Goal: Information Seeking & Learning: Learn about a topic

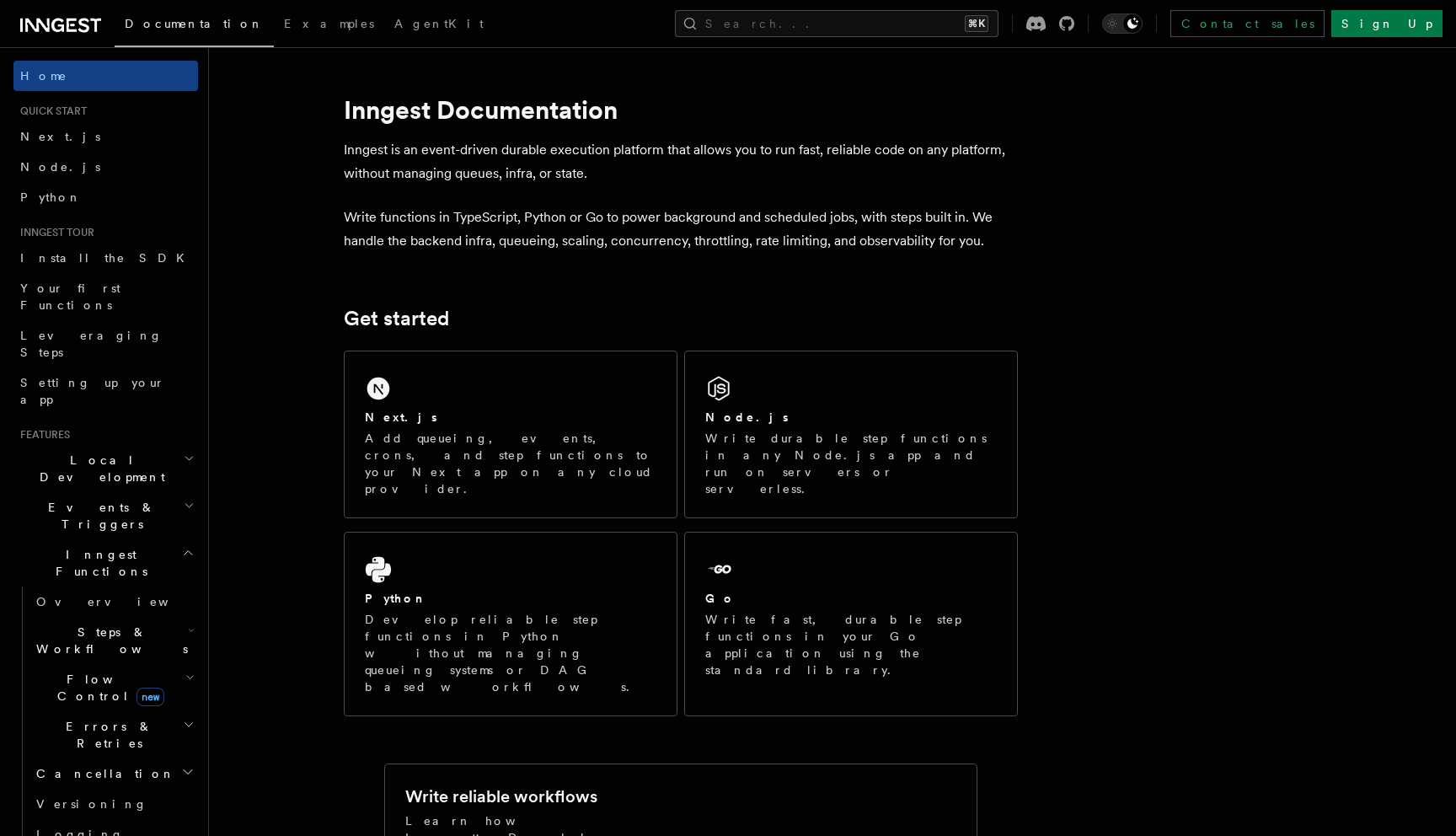
click at [127, 492] on h2 "Events & Triggers" at bounding box center [105, 515] width 184 height 47
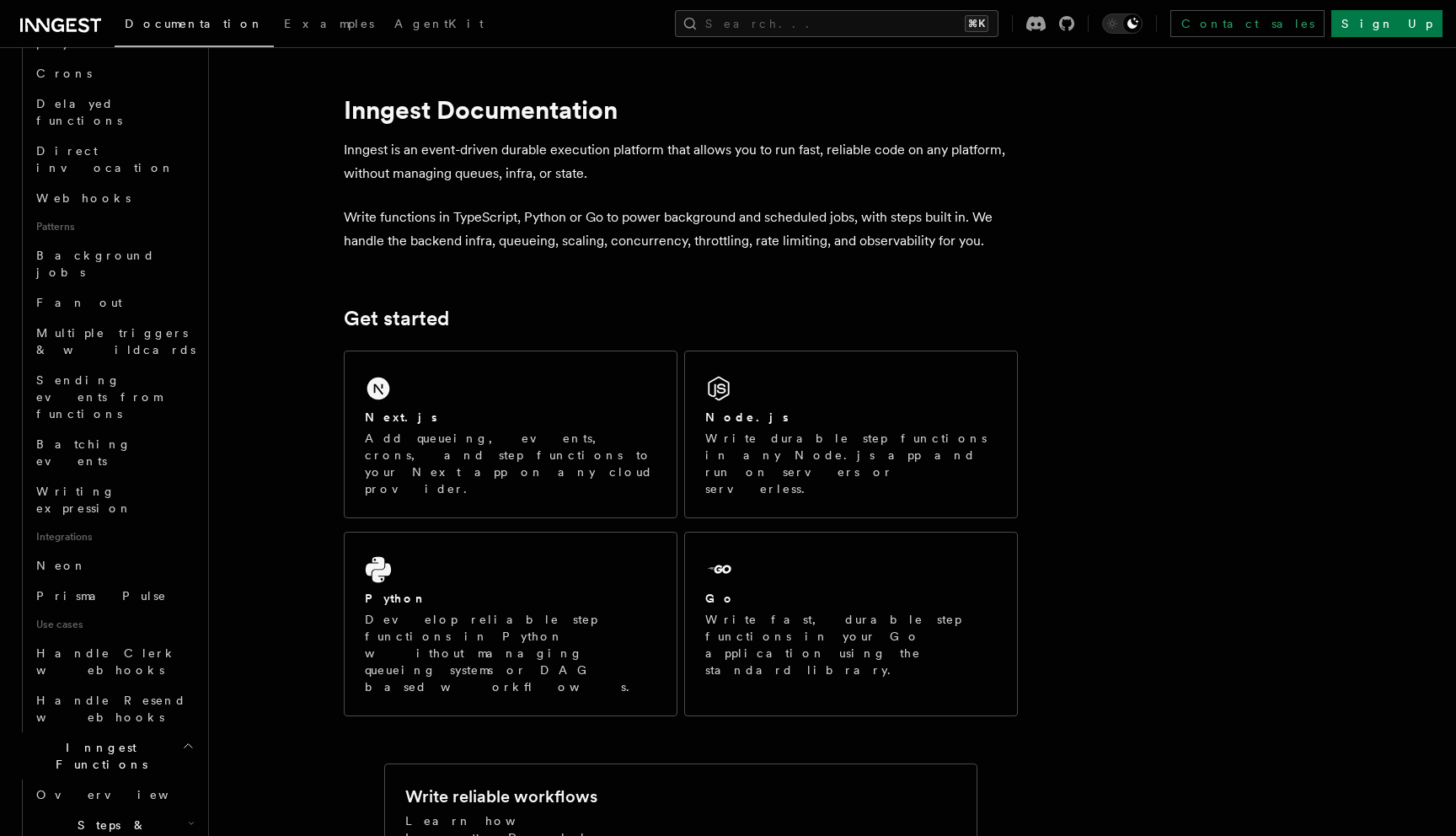
scroll to position [640, 0]
click at [159, 803] on h2 "Steps & Workflows" at bounding box center [114, 826] width 169 height 47
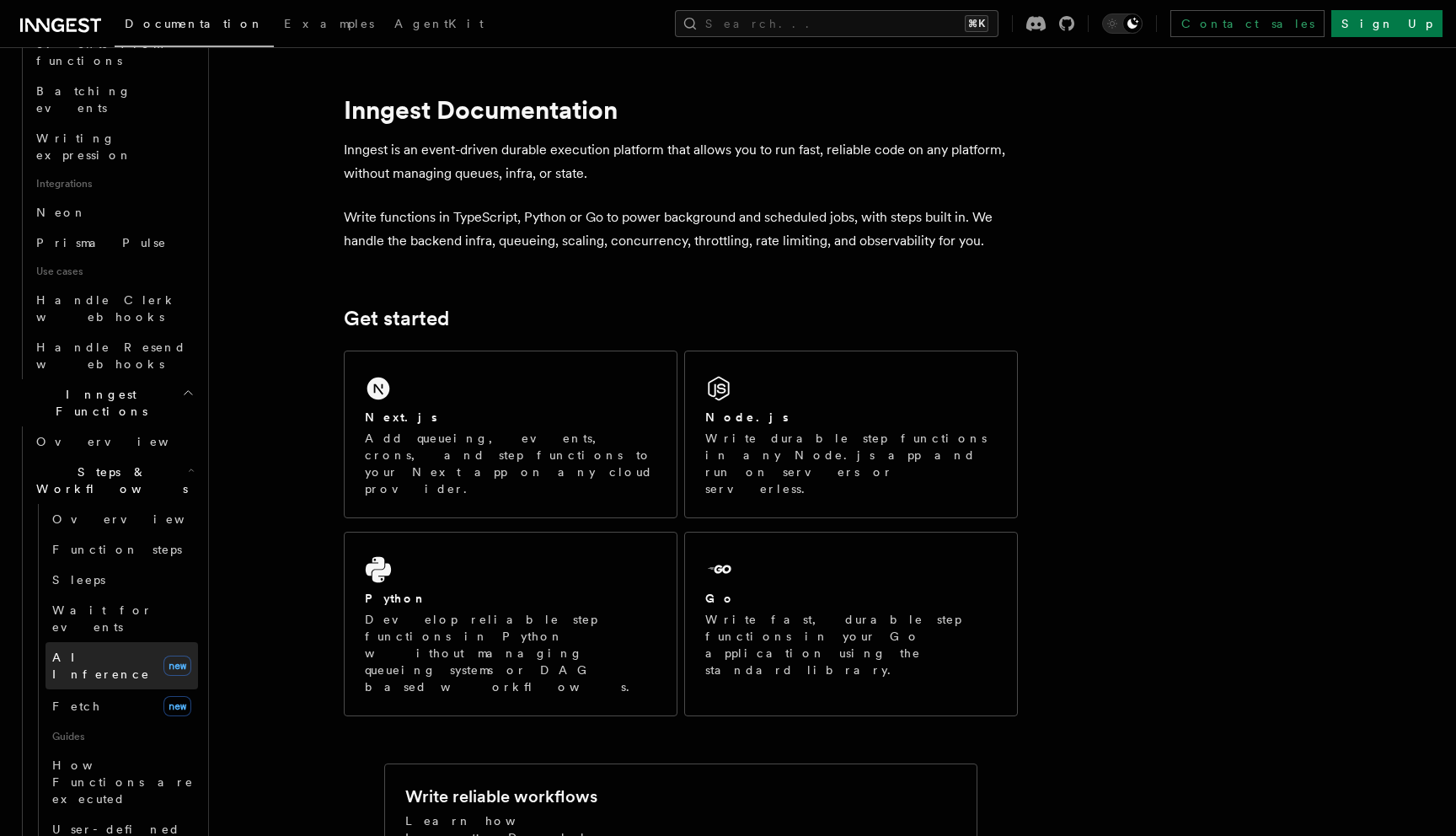
scroll to position [1028, 0]
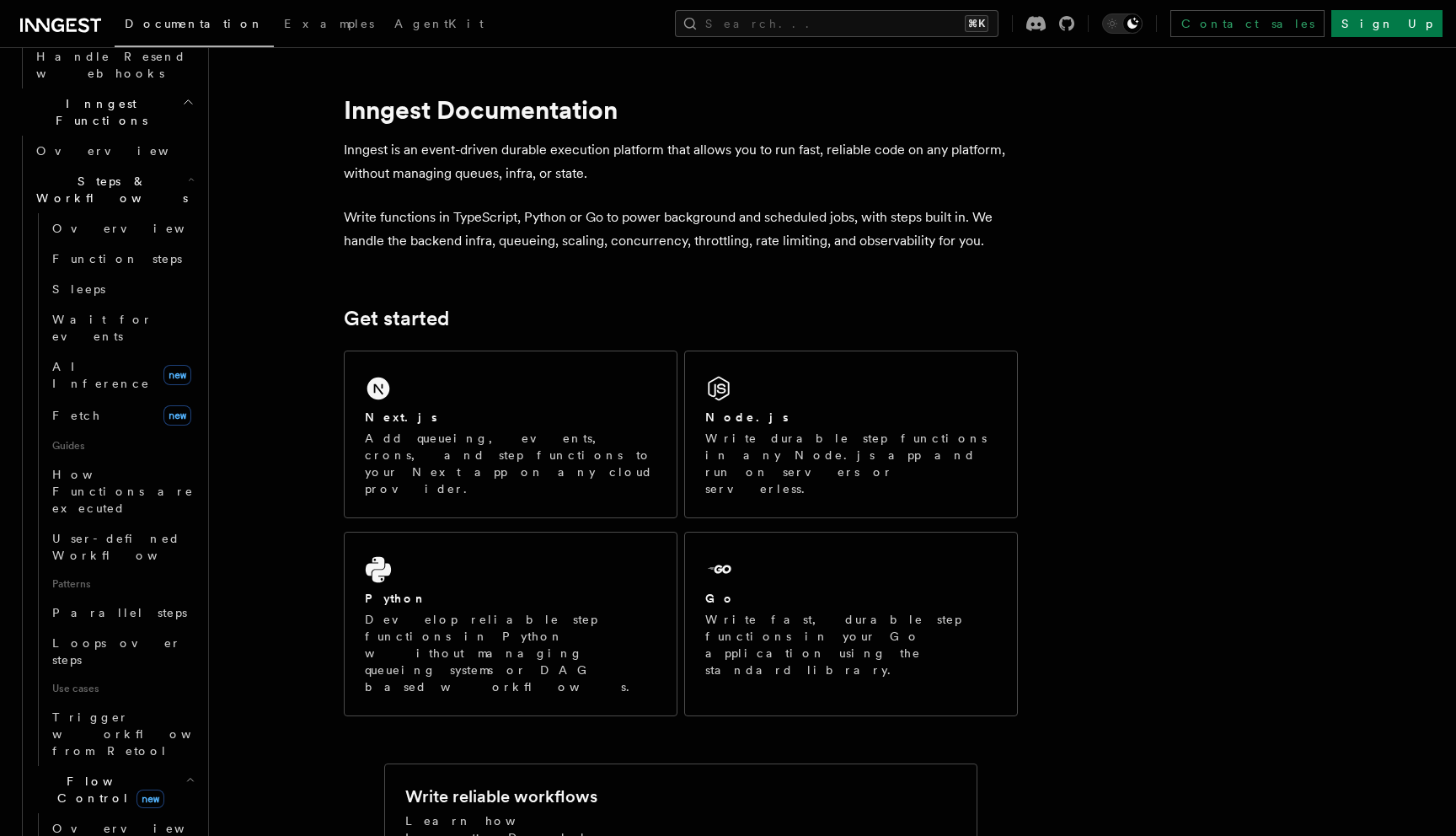
scroll to position [1299, 0]
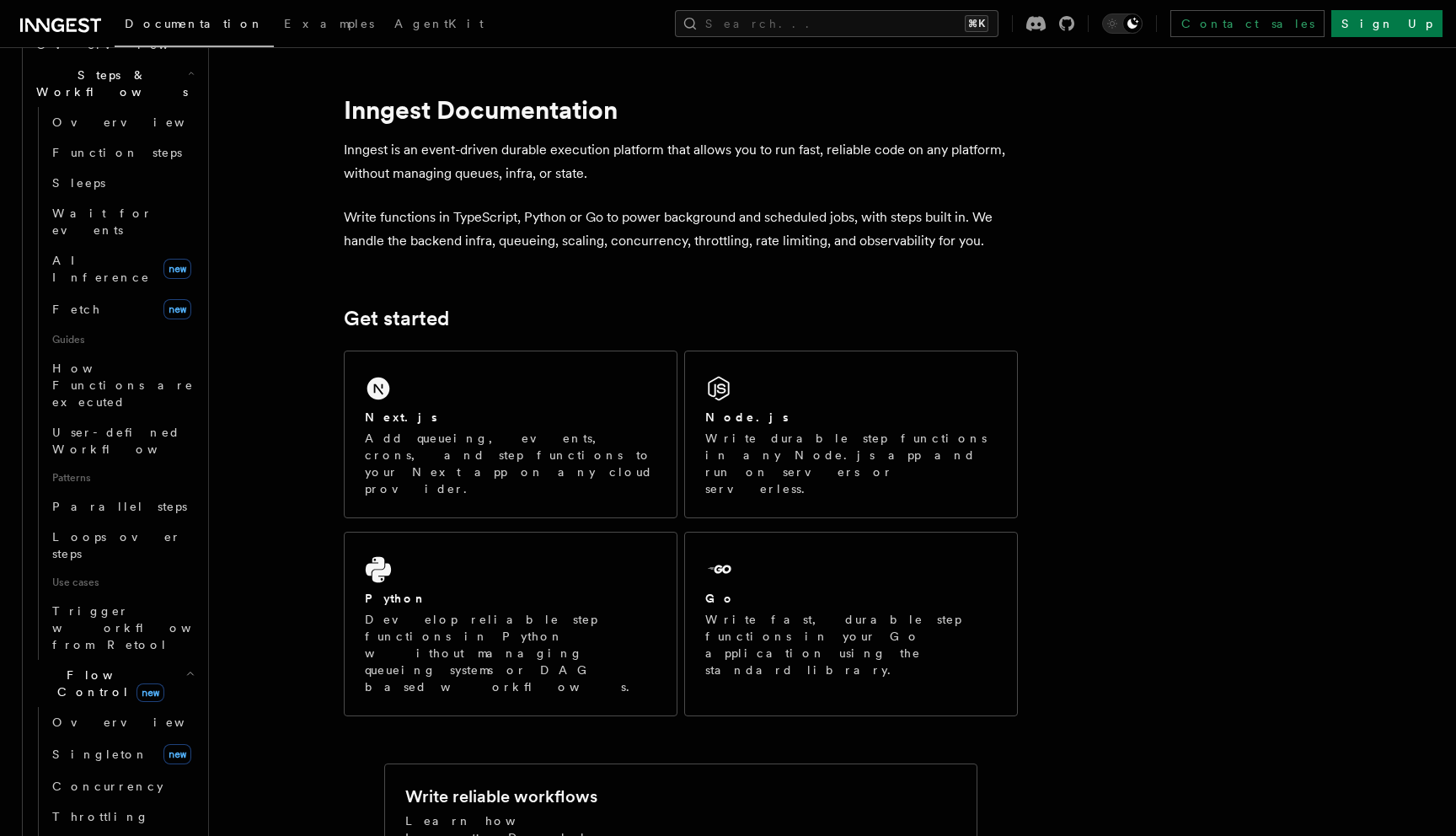
scroll to position [1502, 0]
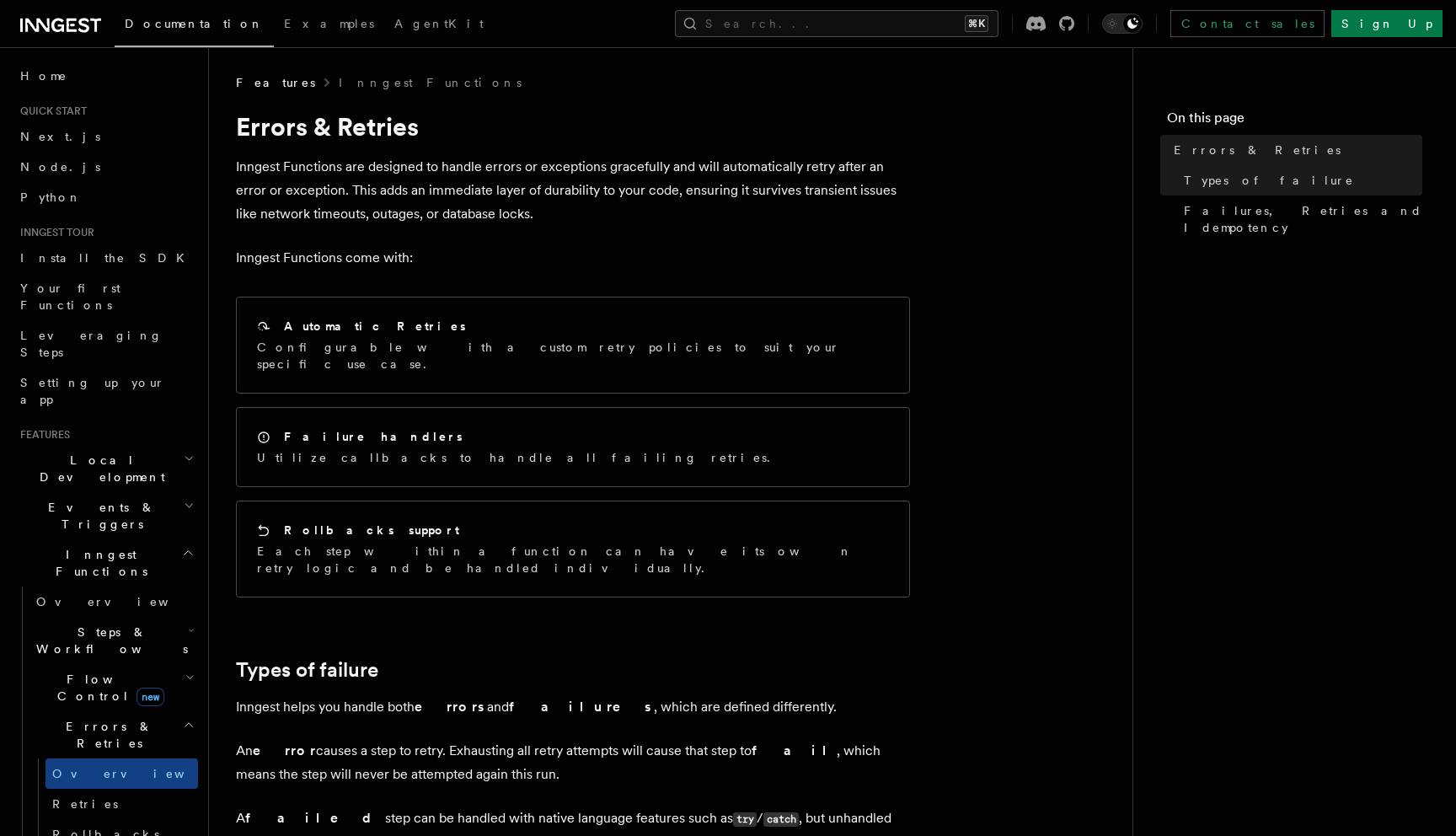
scroll to position [391, 0]
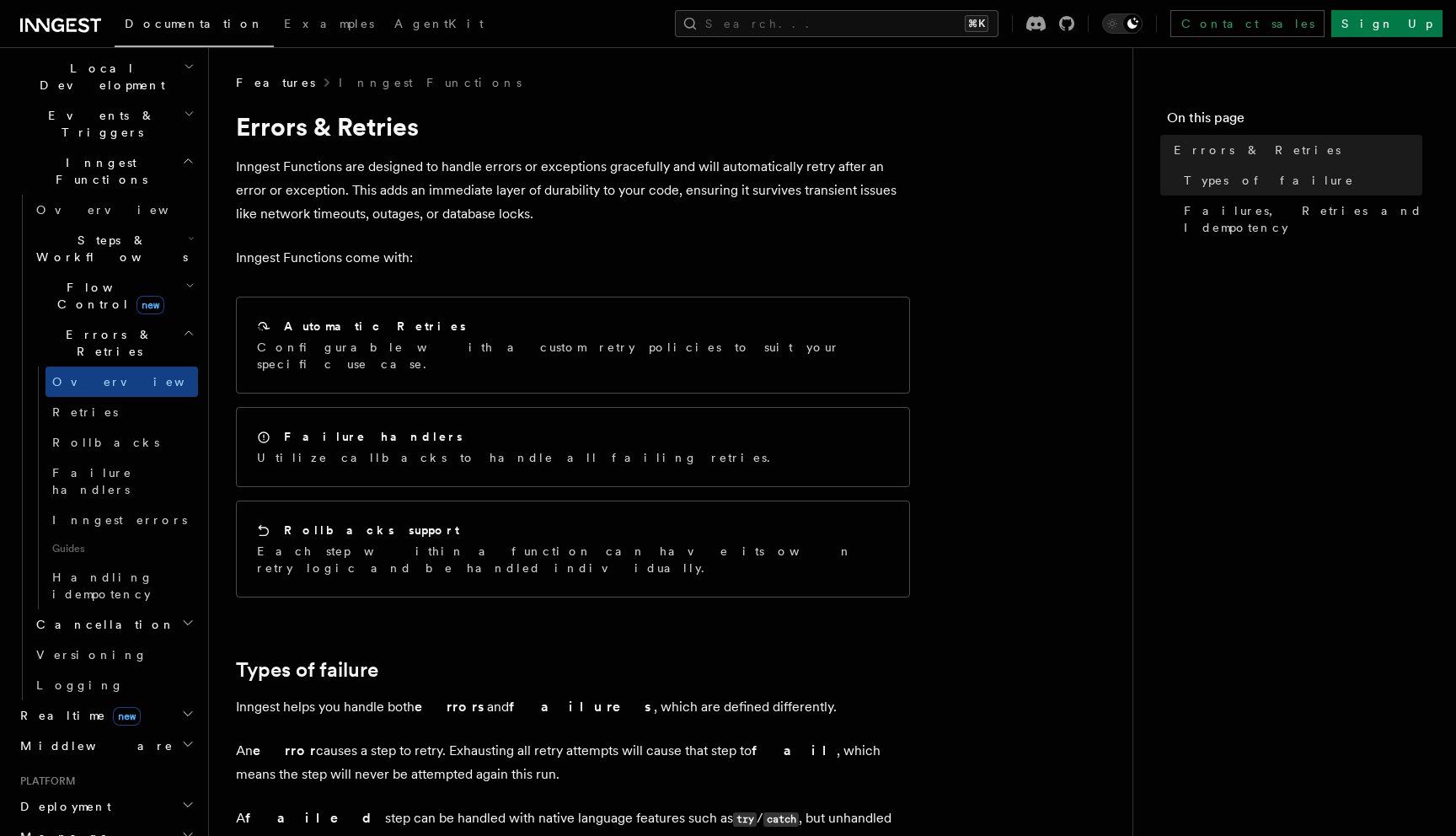
click at [152, 700] on h2 "Realtime new" at bounding box center [105, 715] width 184 height 30
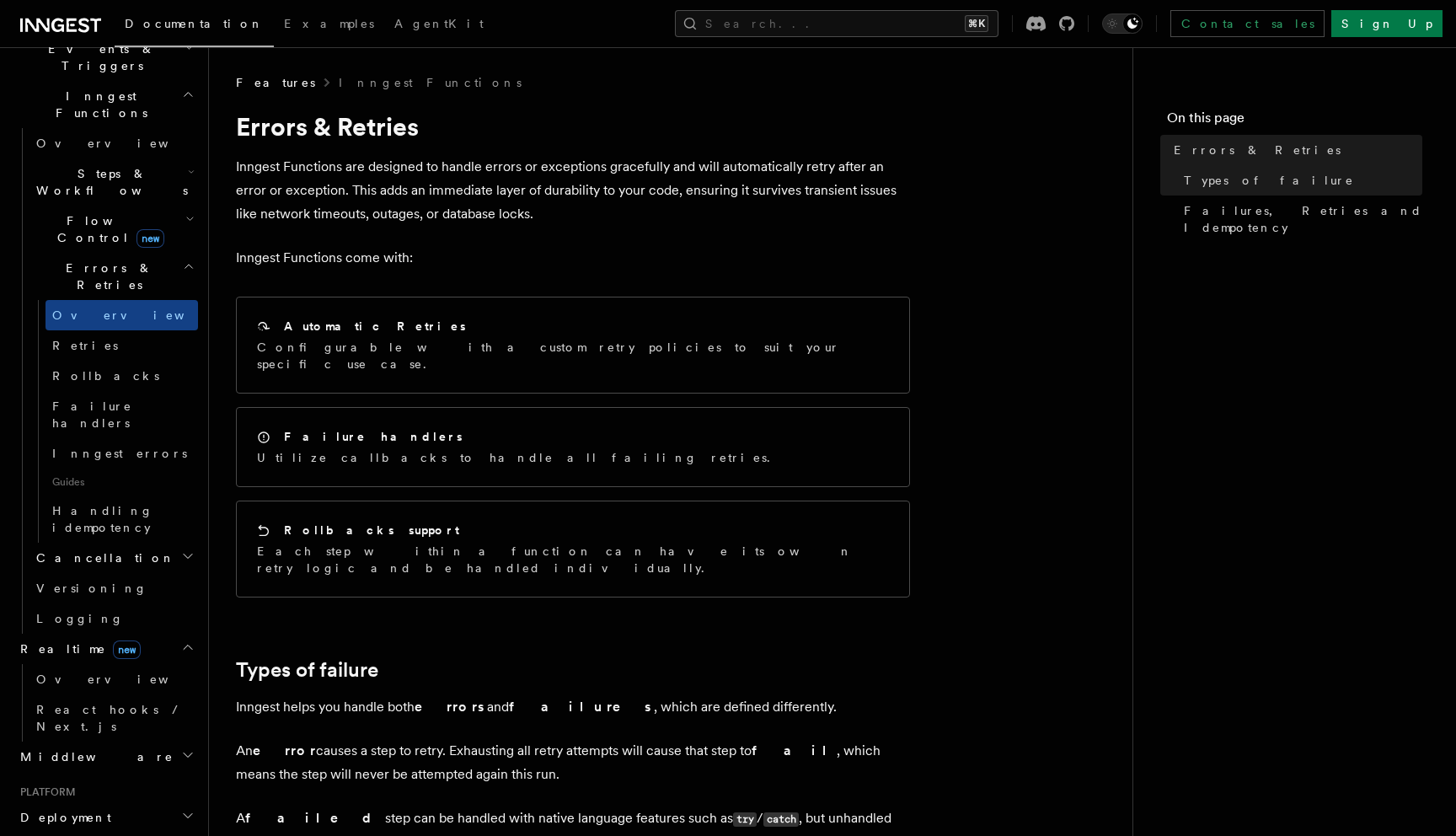
scroll to position [466, 0]
click at [152, 734] on h2 "Middleware" at bounding box center [105, 749] width 184 height 30
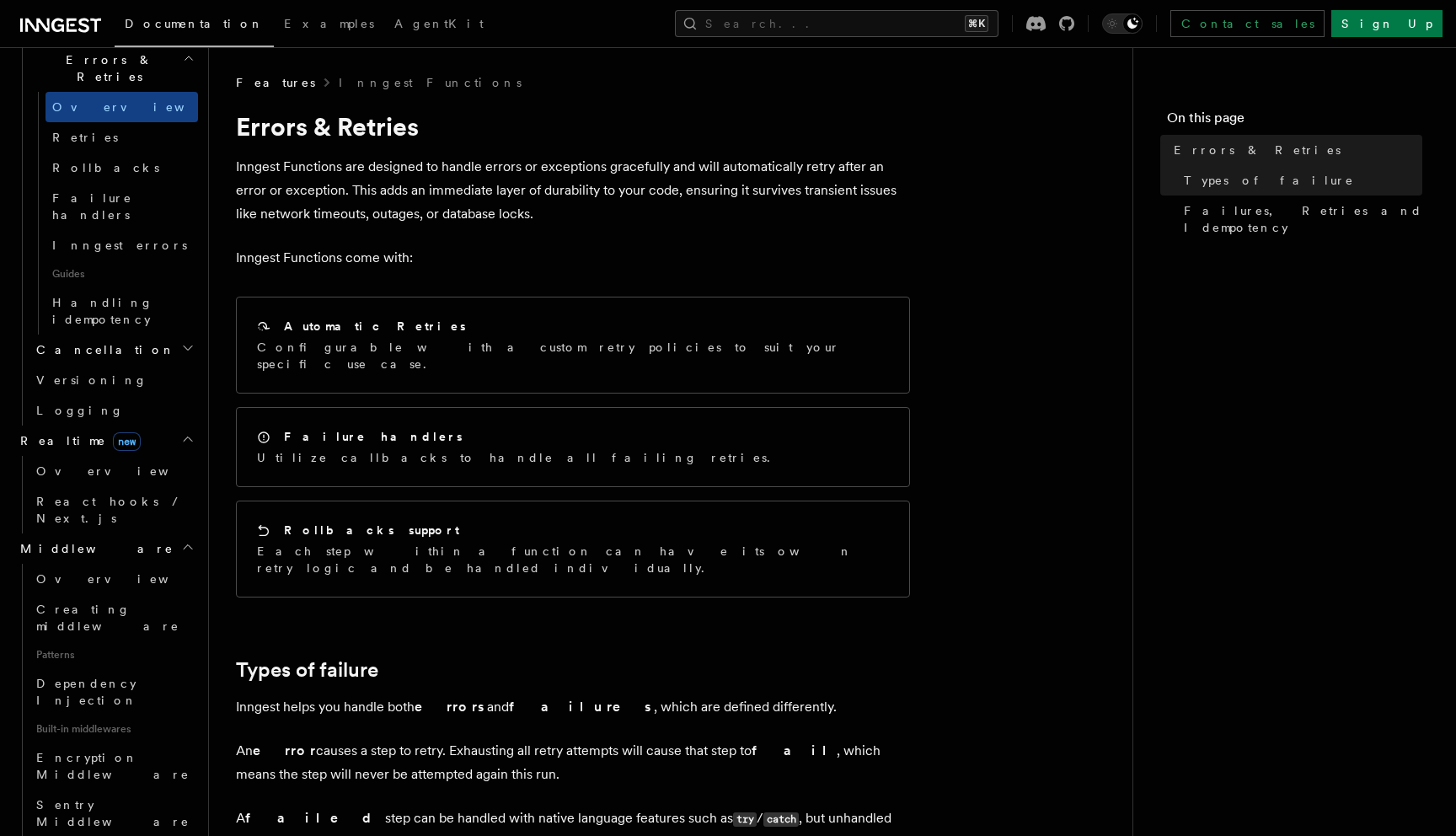
scroll to position [673, 0]
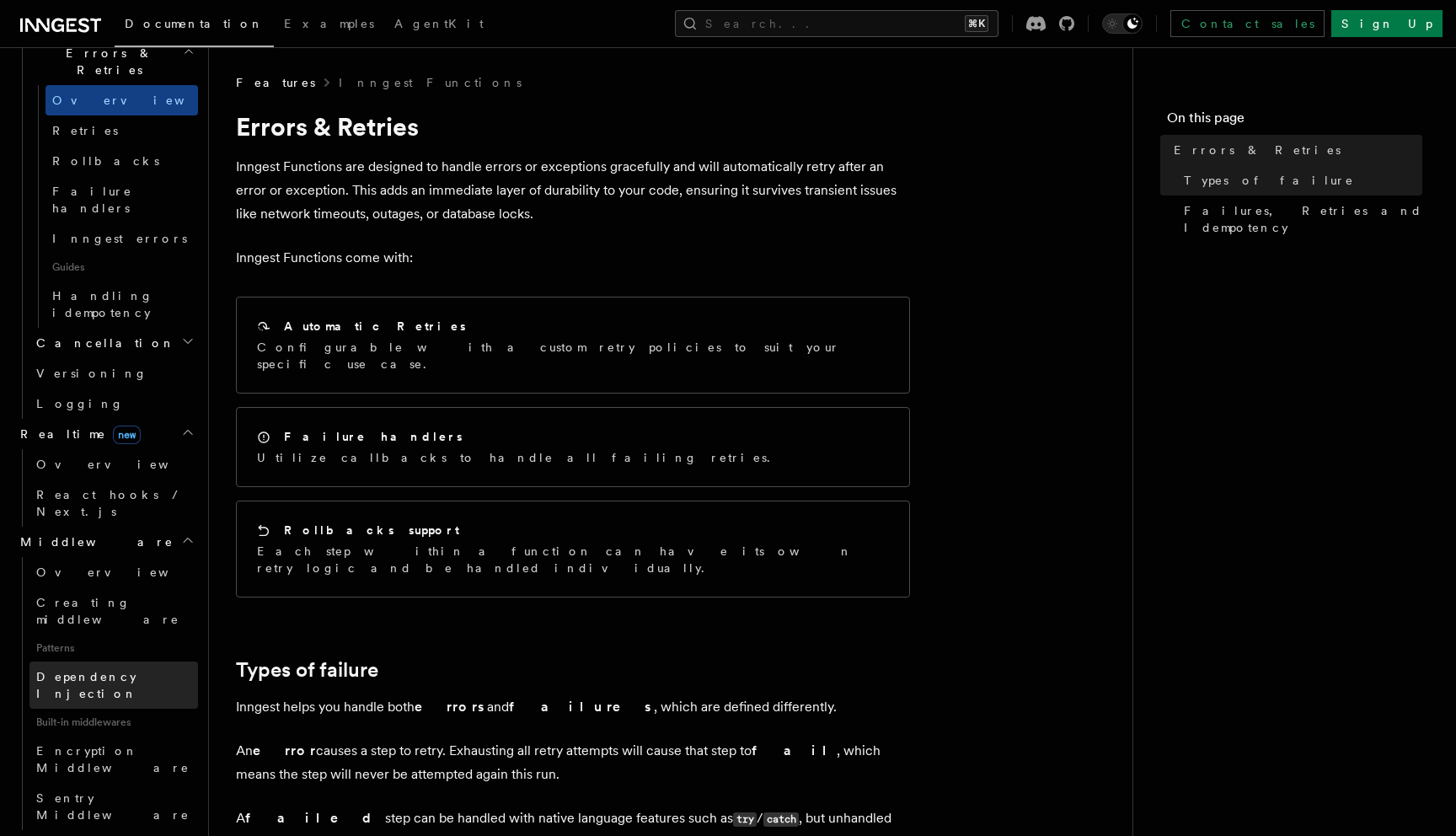
click at [120, 670] on span "Dependency Injection" at bounding box center [87, 685] width 101 height 30
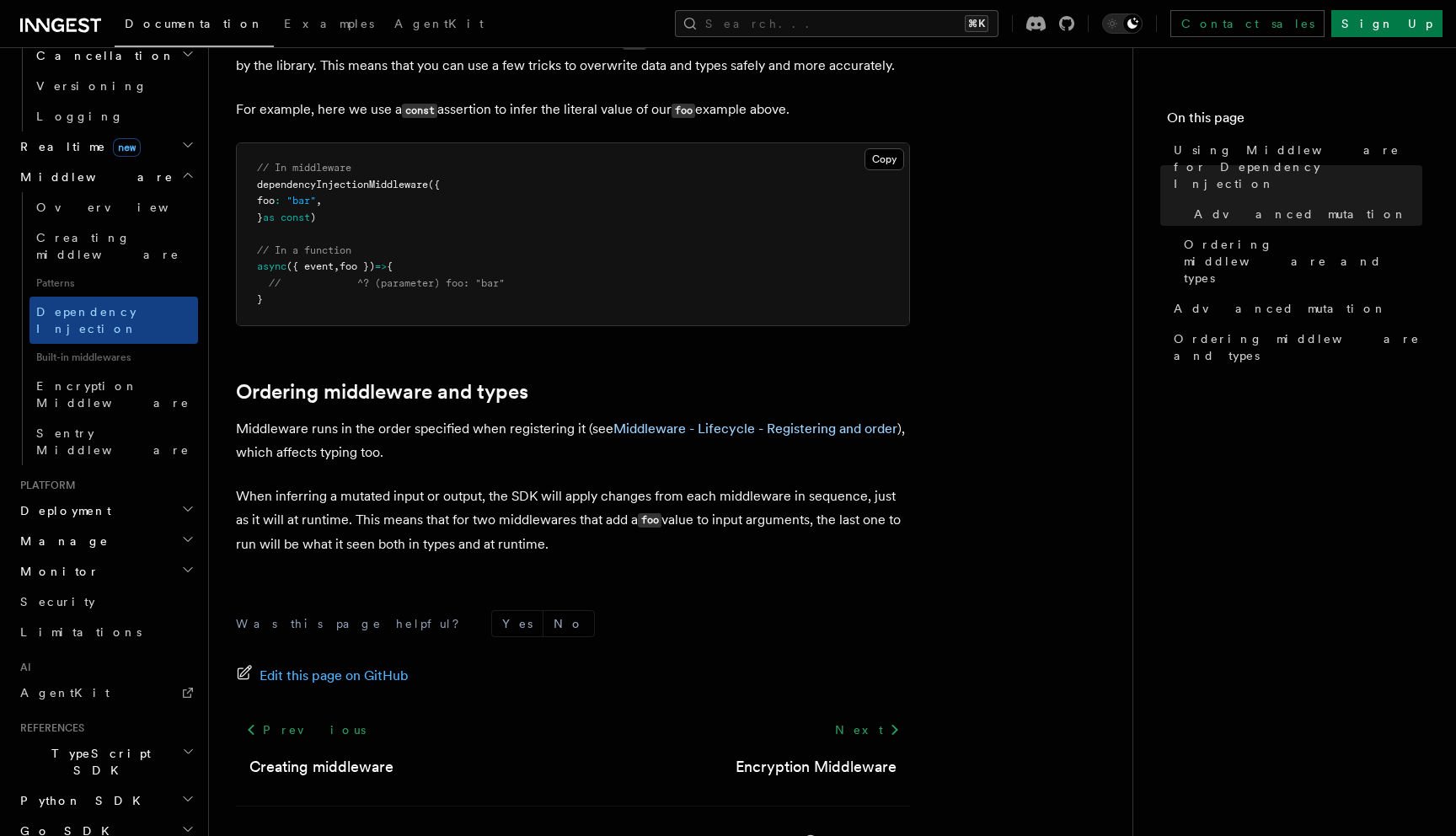
scroll to position [1215, 0]
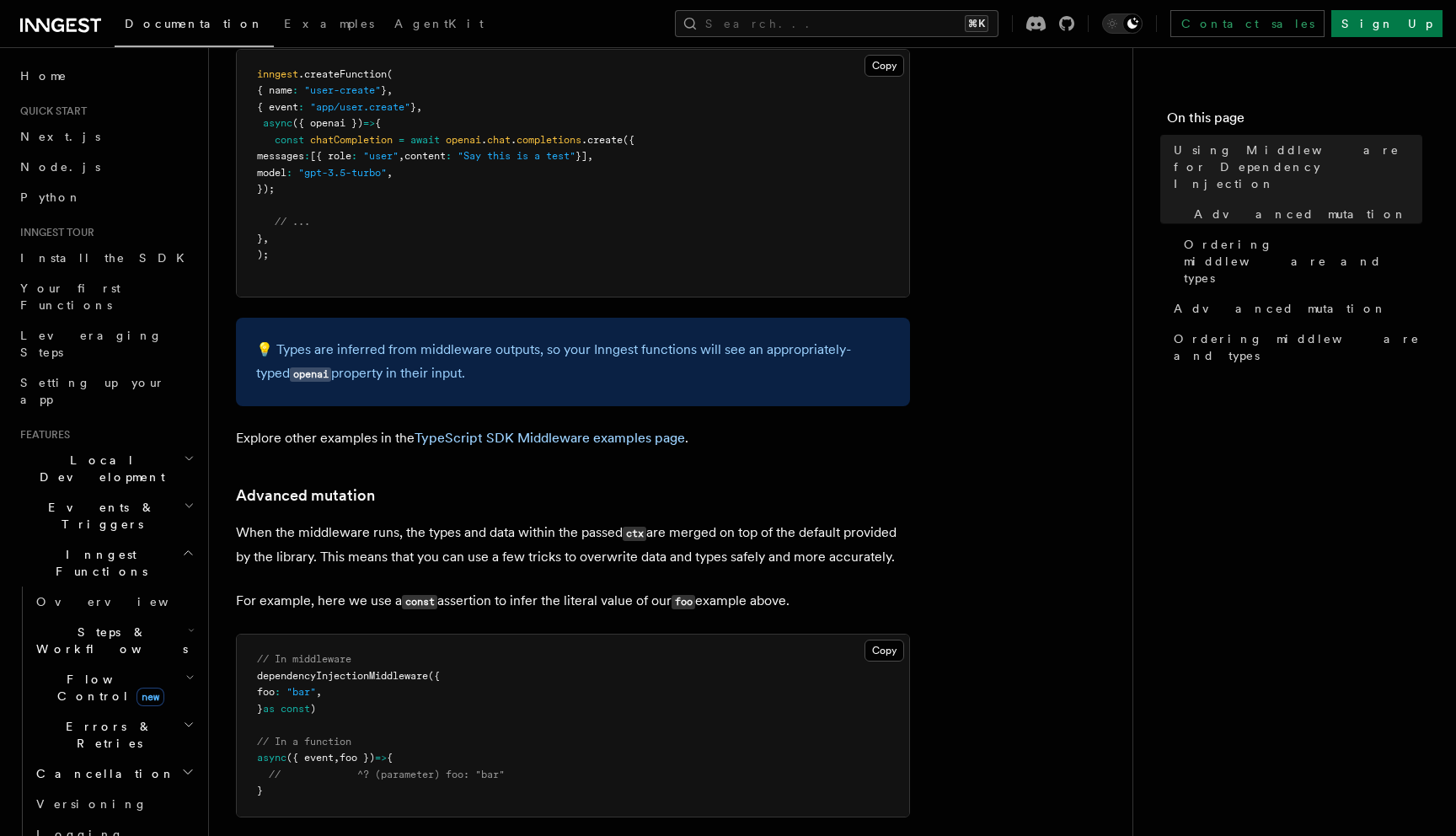
scroll to position [666, 0]
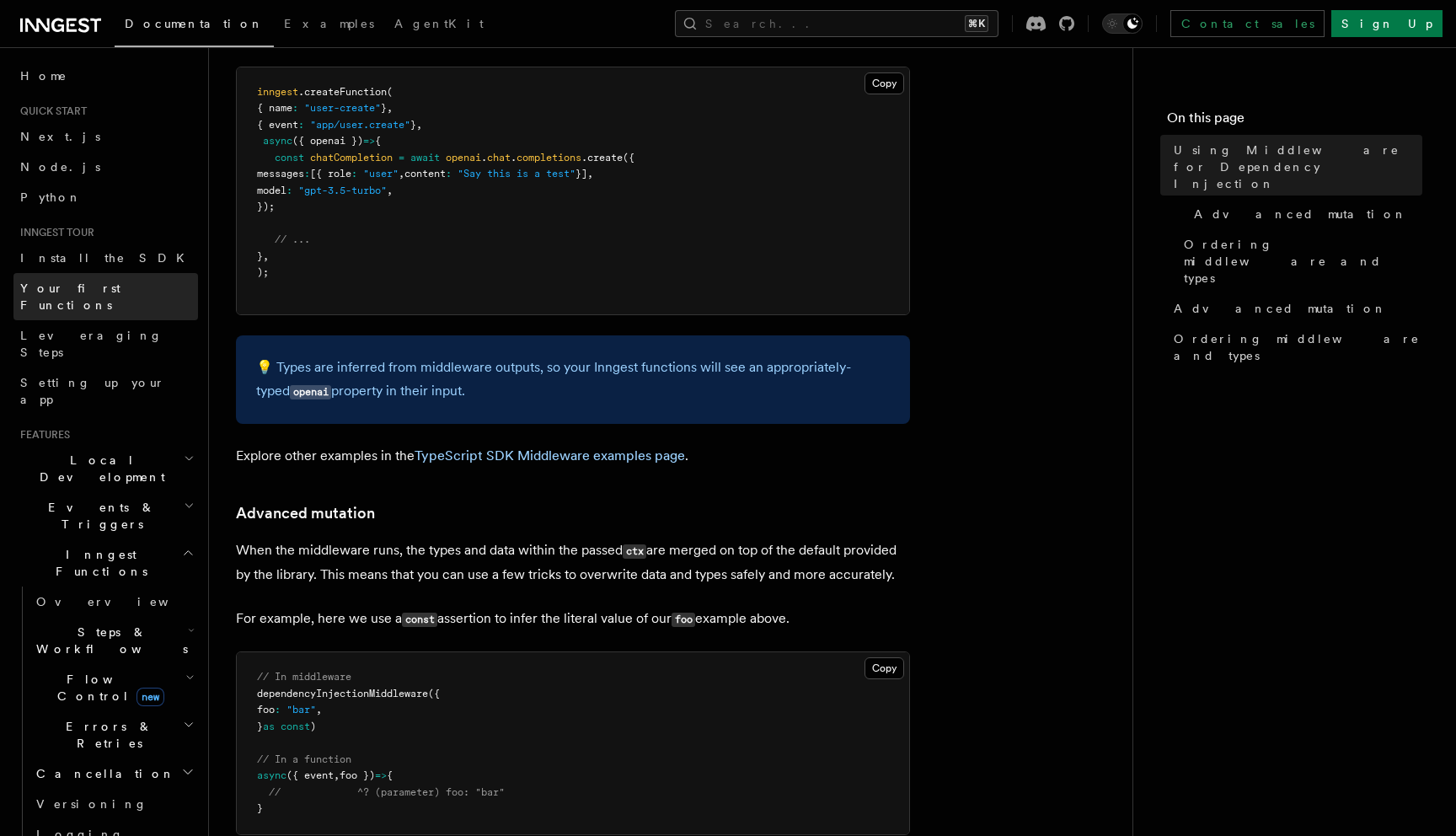
click at [120, 288] on span "Your first Functions" at bounding box center [70, 296] width 100 height 30
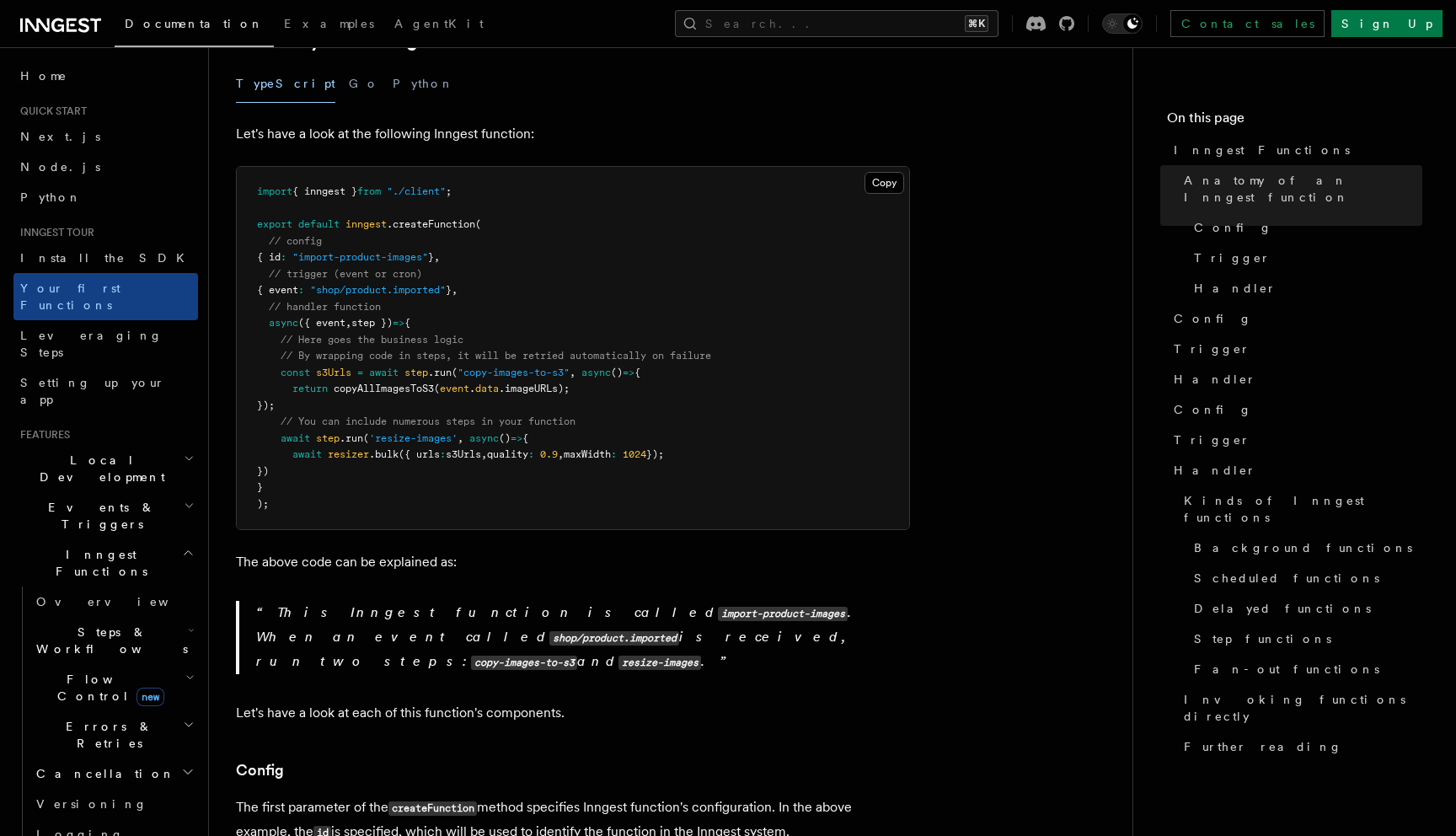
scroll to position [349, 0]
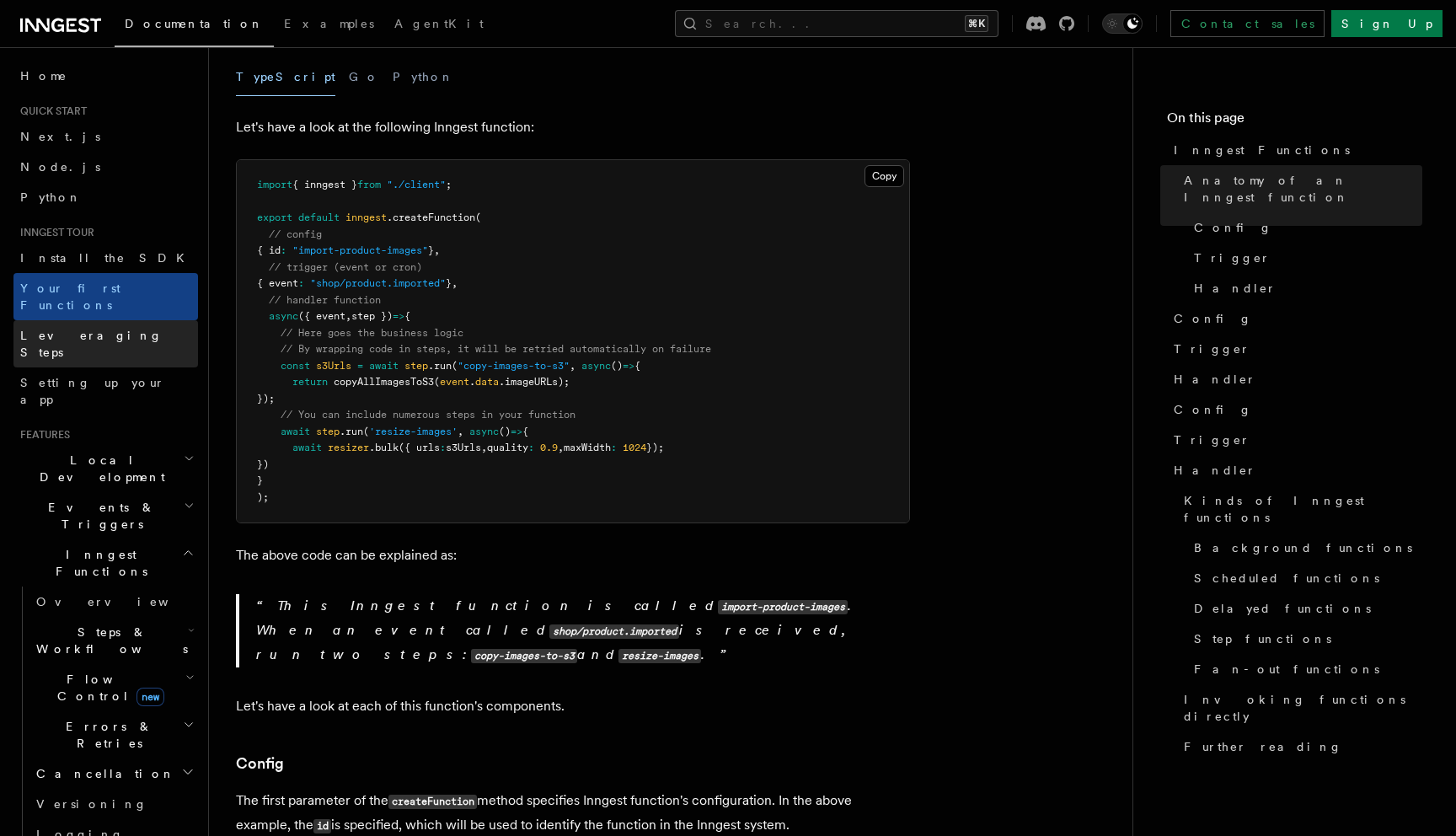
click at [107, 320] on link "Leveraging Steps" at bounding box center [105, 343] width 184 height 47
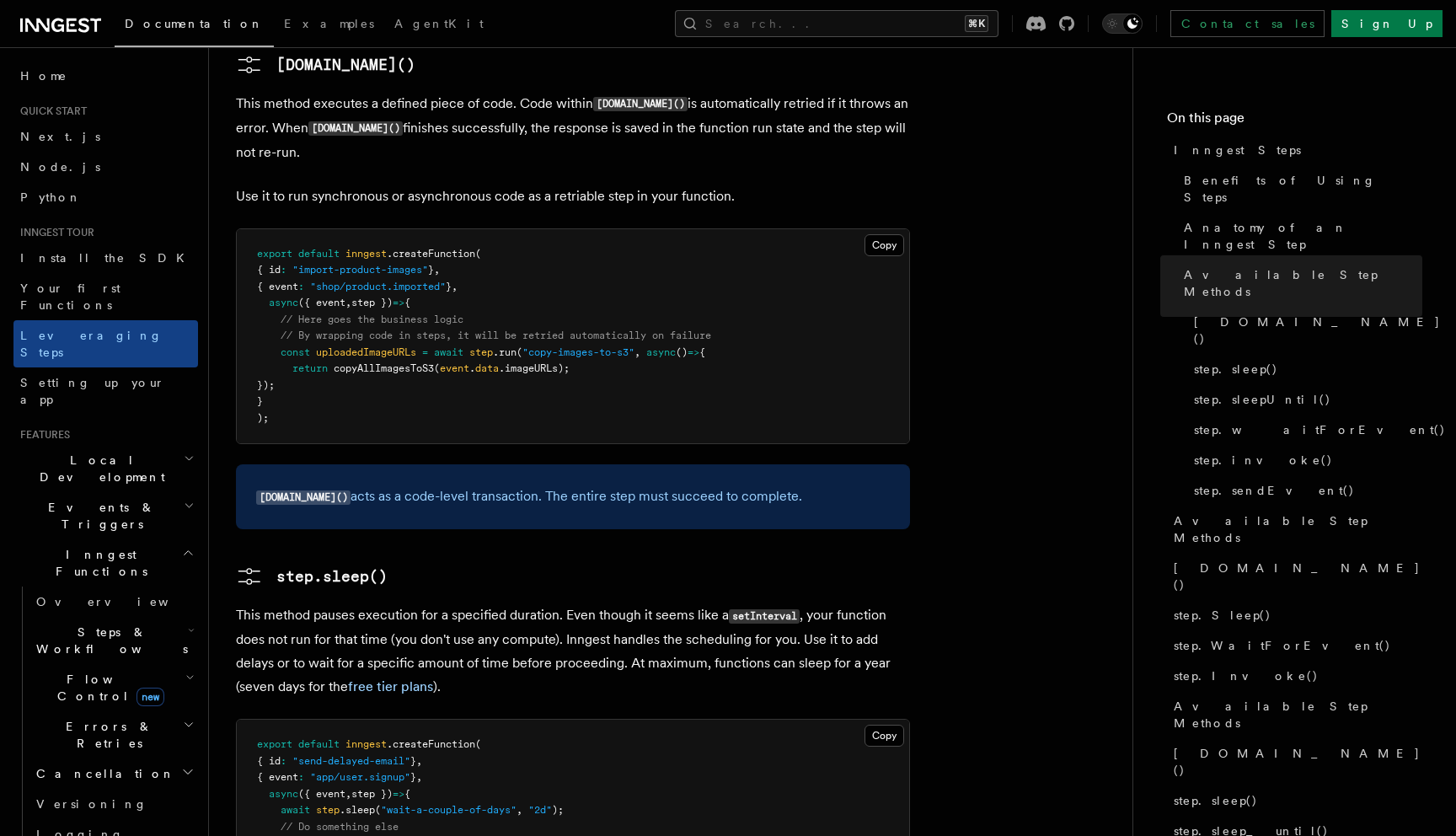
scroll to position [1511, 0]
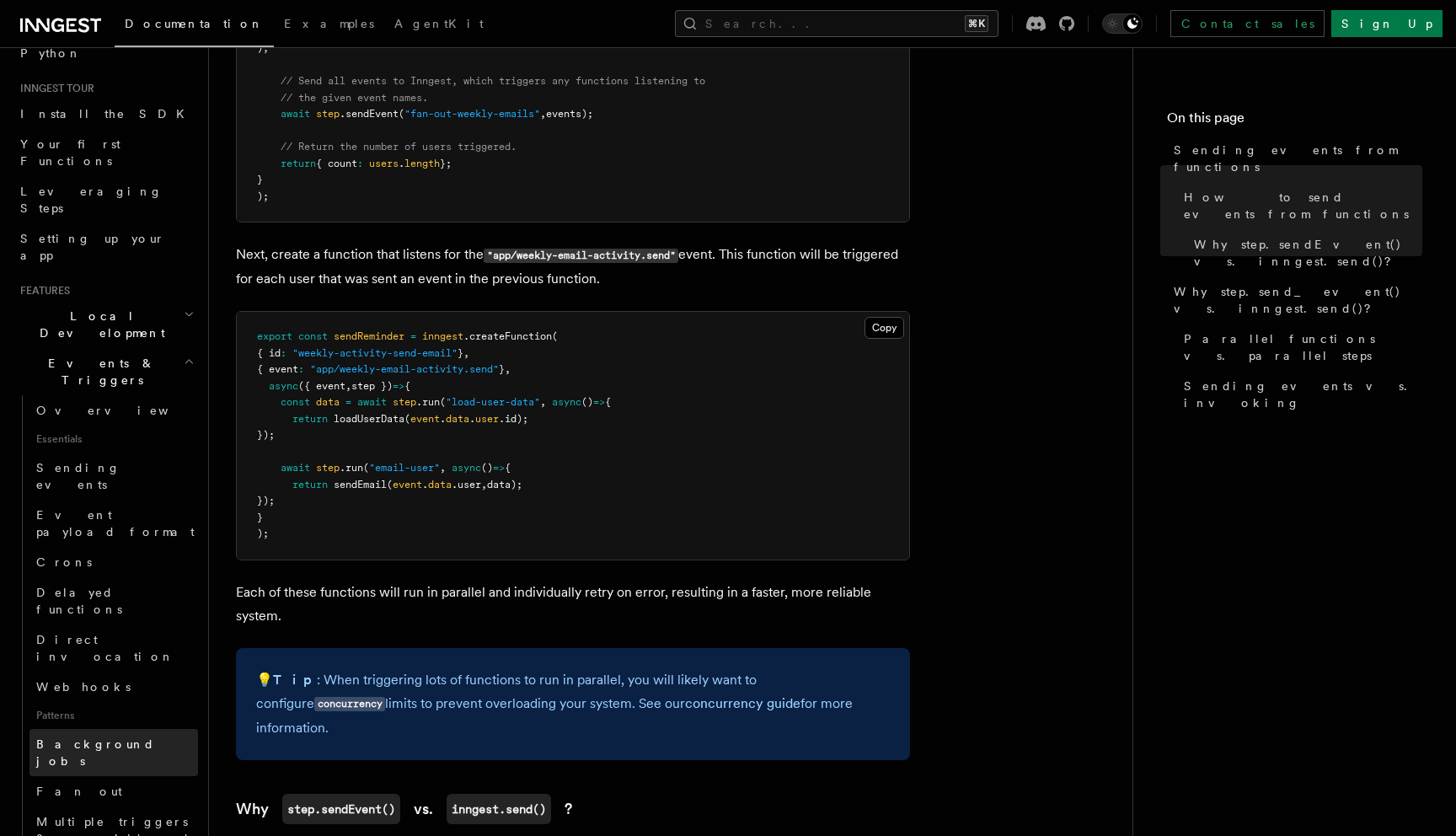
scroll to position [128, 0]
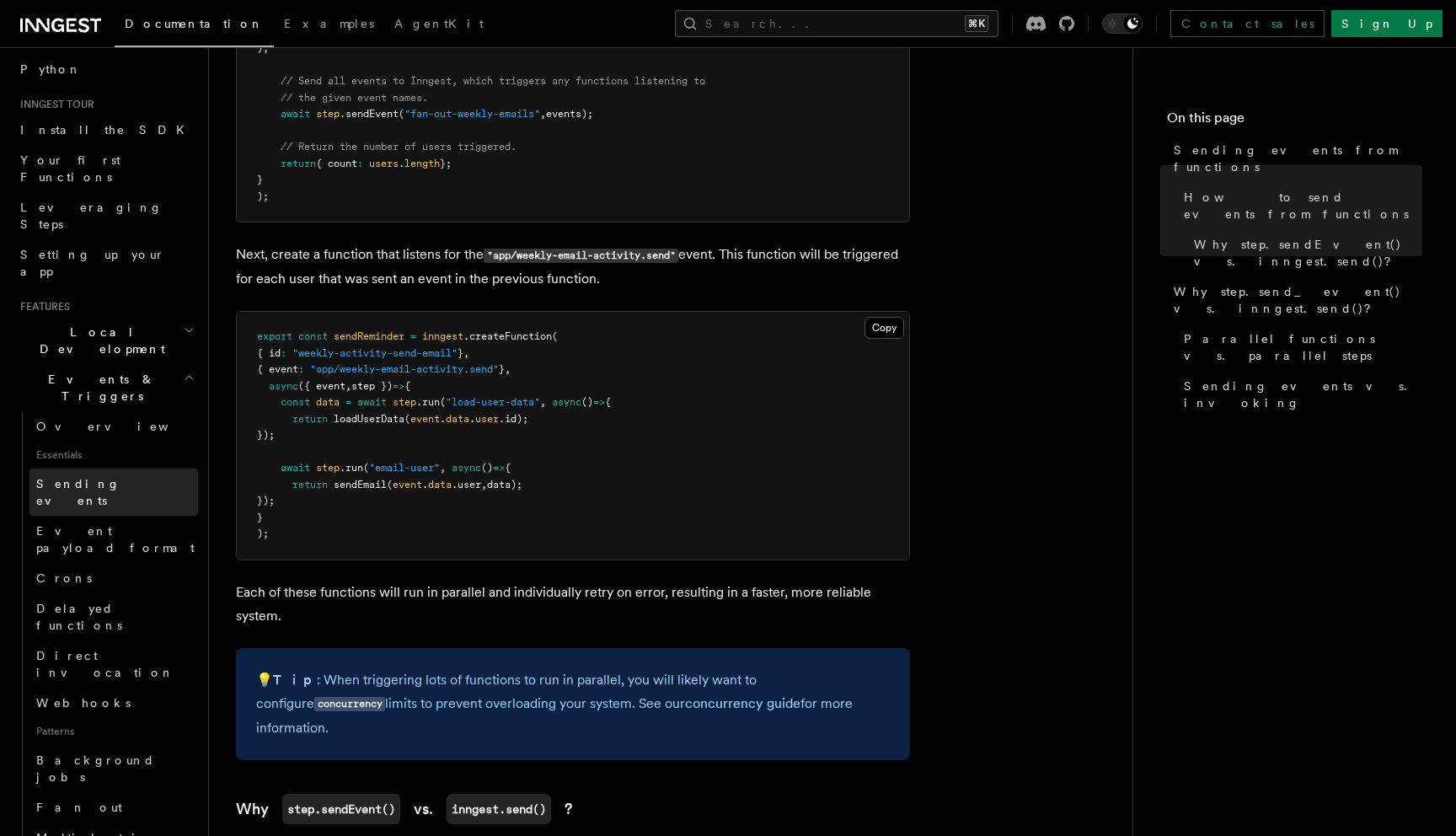
click at [89, 477] on span "Sending events" at bounding box center [79, 491] width 84 height 30
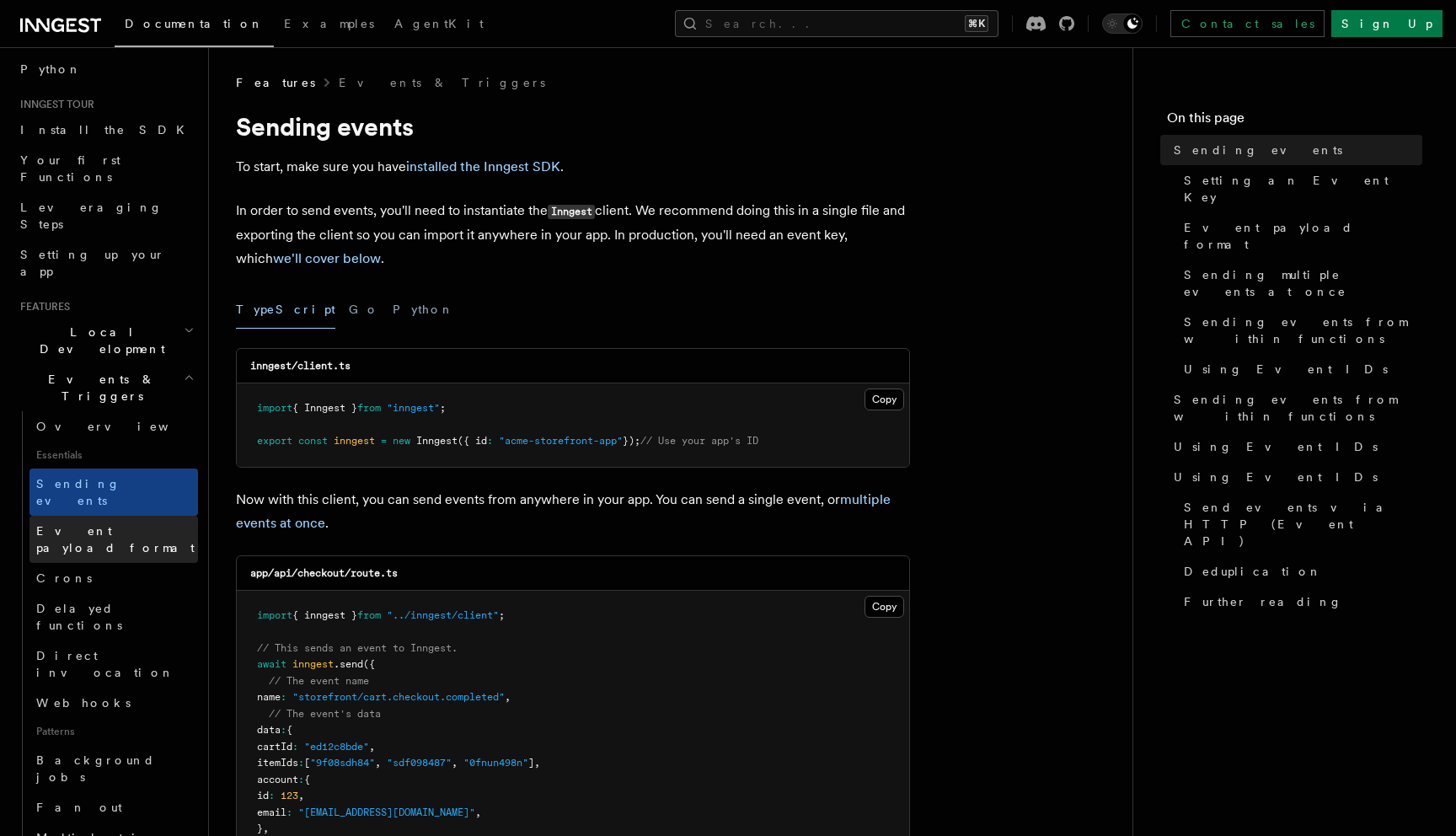
click at [94, 524] on span "Event payload format" at bounding box center [116, 539] width 159 height 30
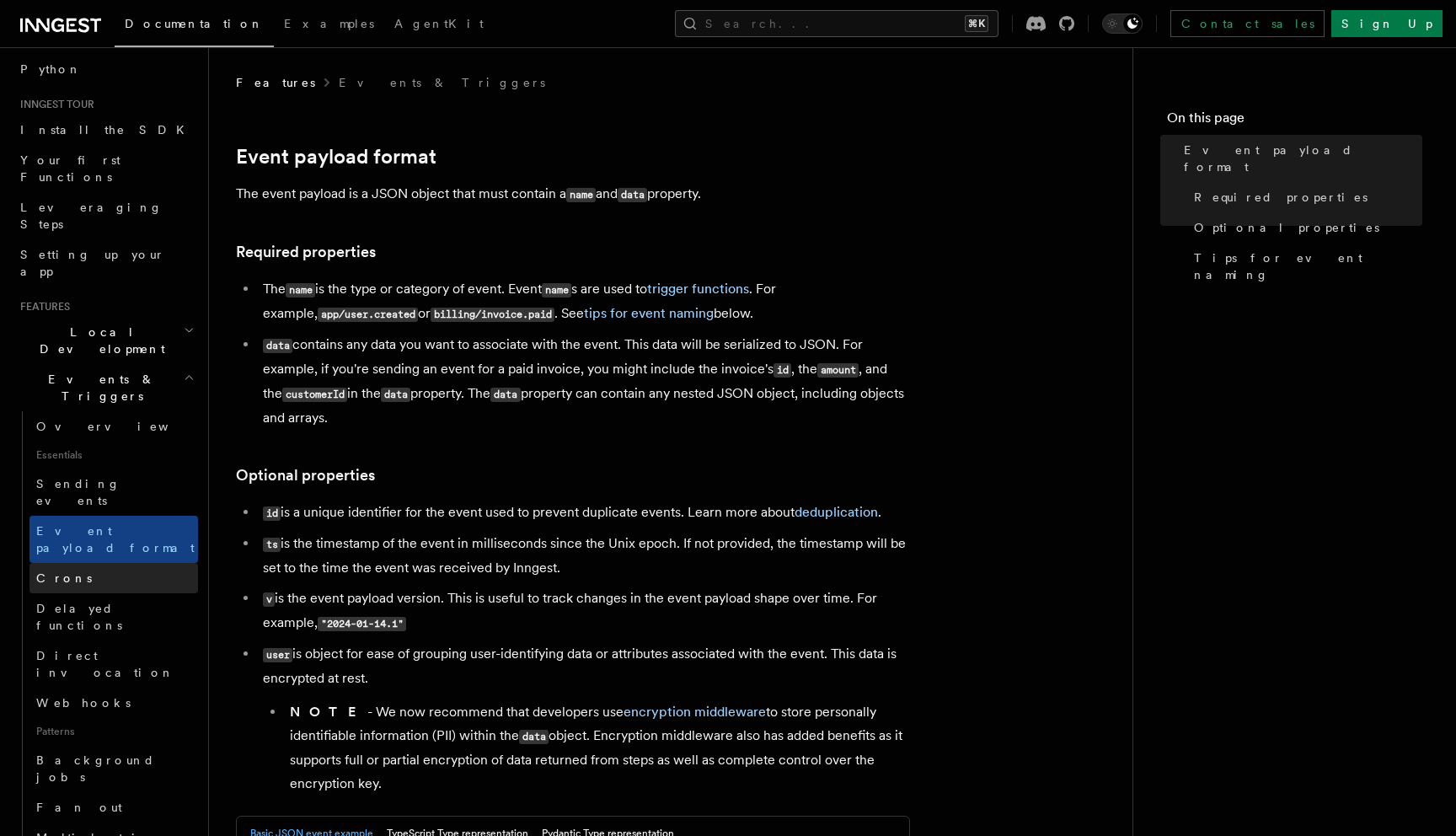
click at [96, 563] on link "Crons" at bounding box center [114, 578] width 169 height 30
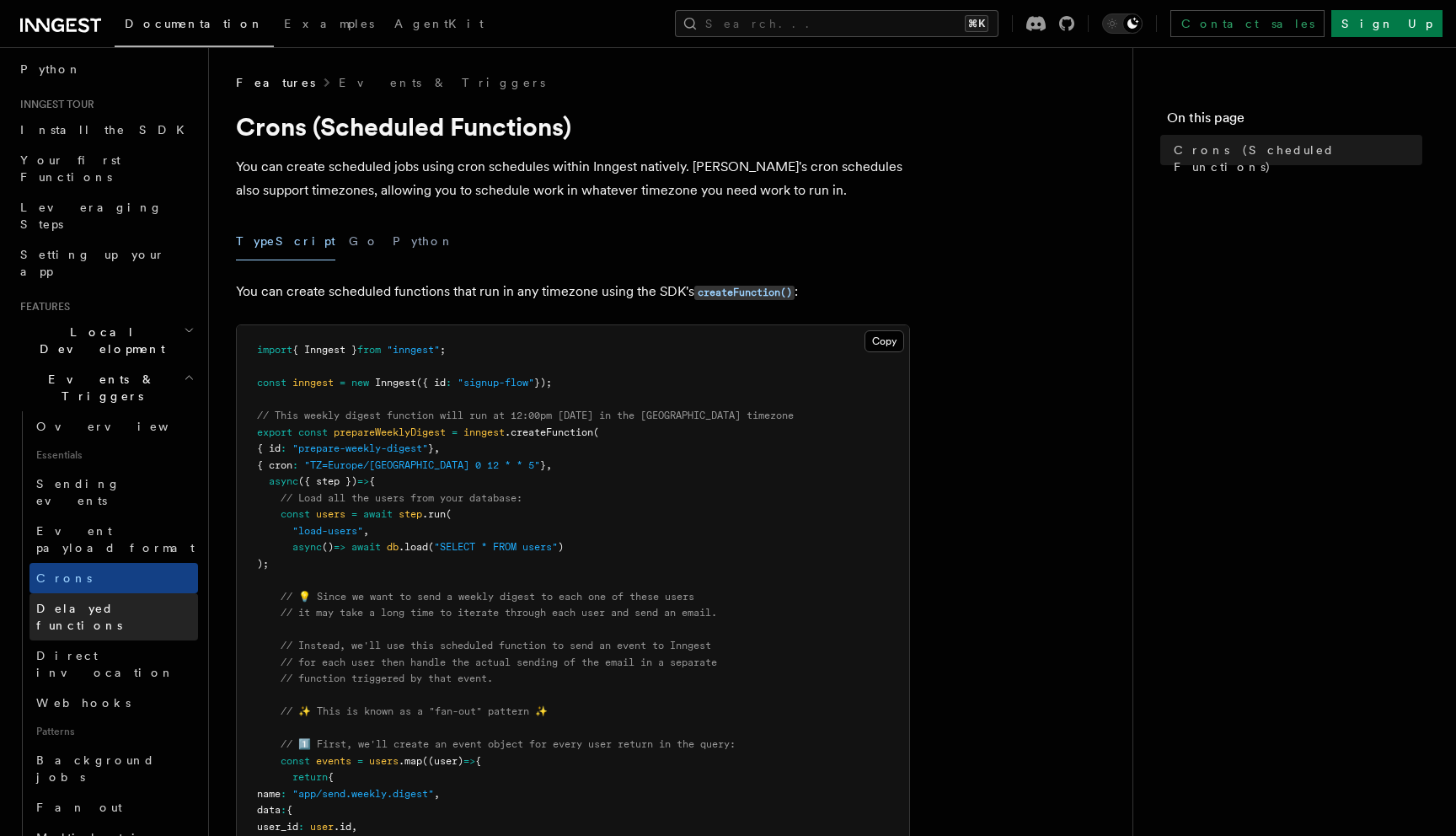
click at [100, 601] on span "Delayed functions" at bounding box center [80, 616] width 86 height 30
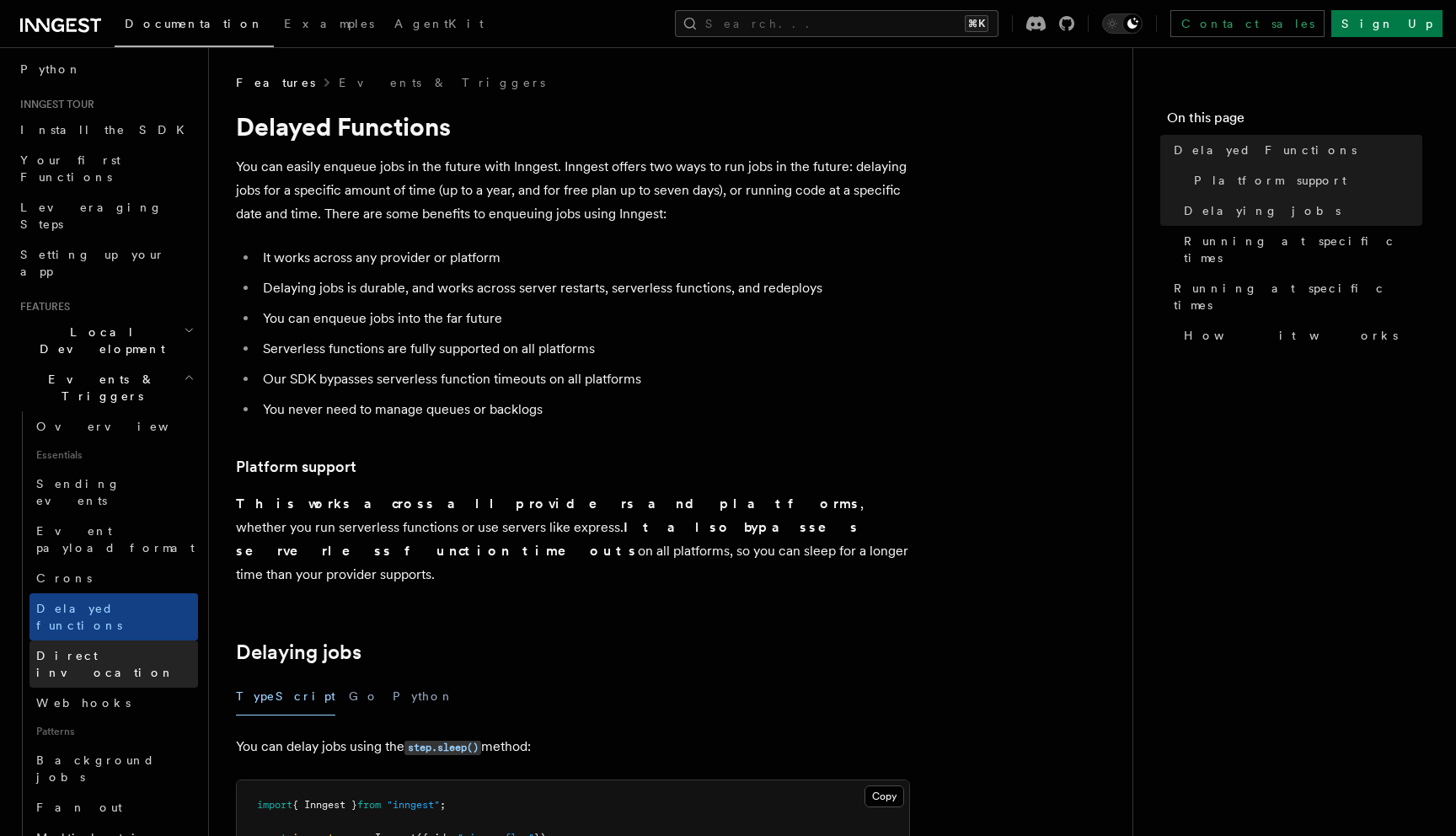
click at [105, 649] on span "Direct invocation" at bounding box center [105, 664] width 138 height 30
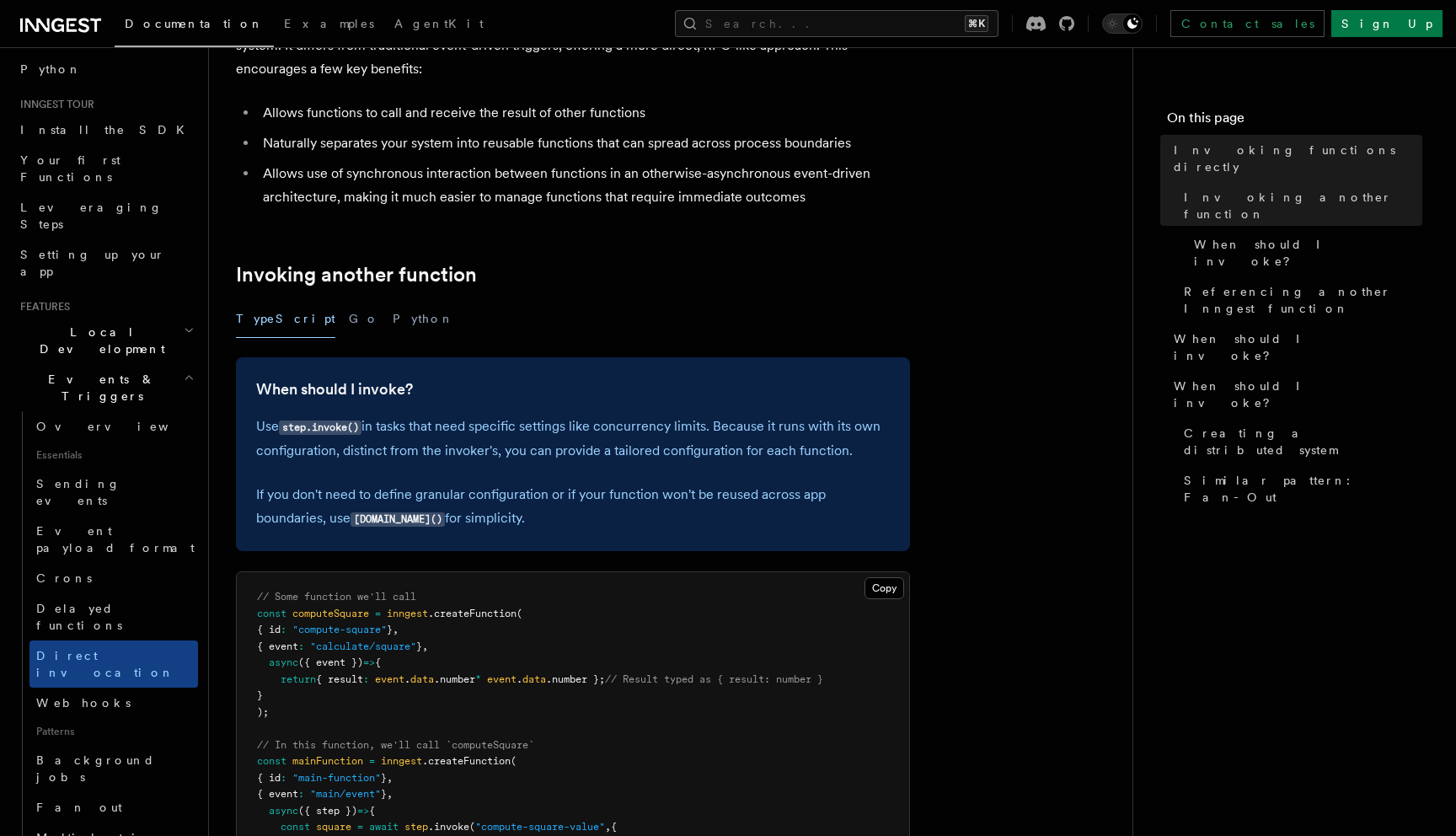
scroll to position [258, 0]
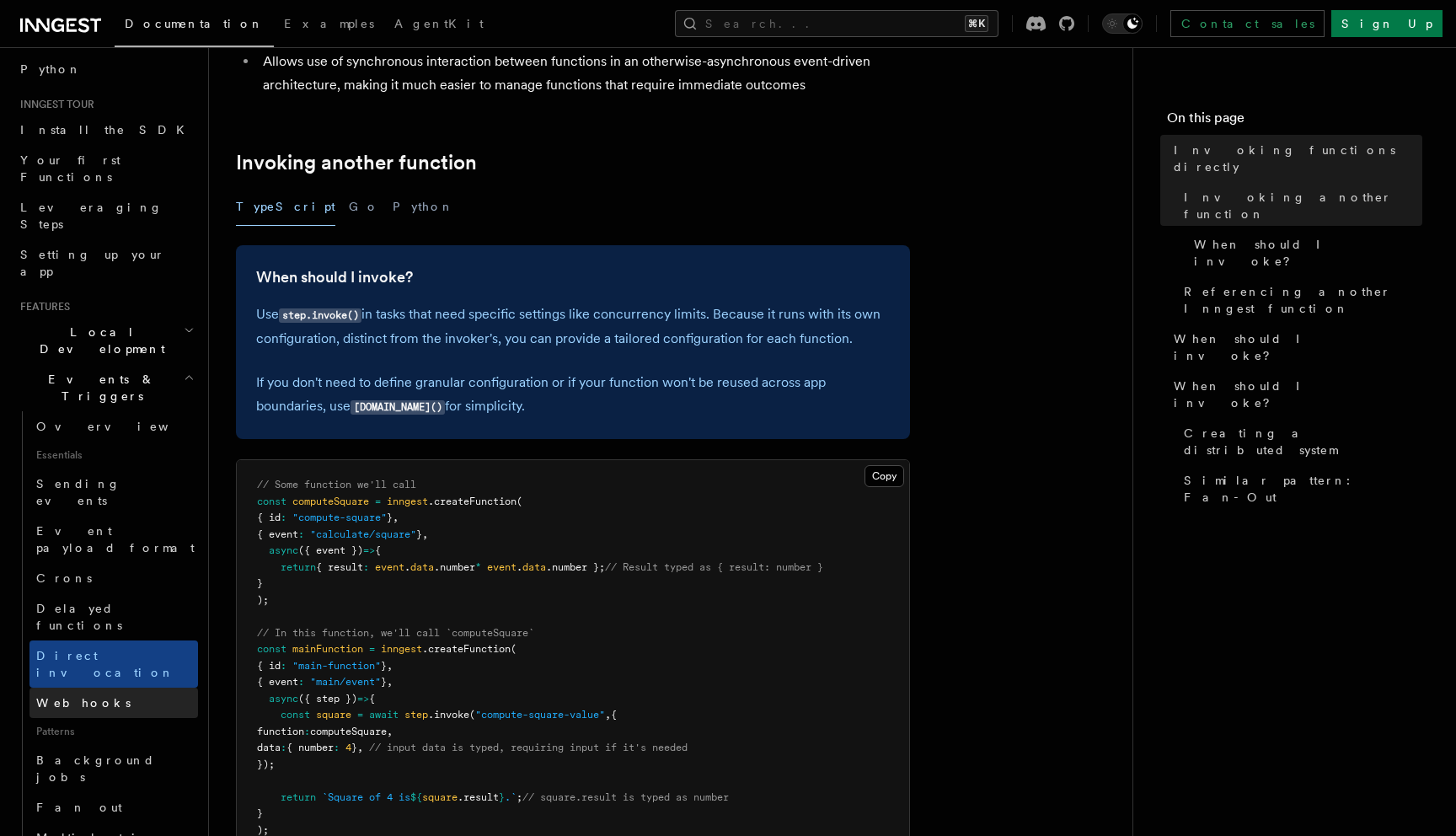
click at [148, 688] on link "Webhooks" at bounding box center [114, 702] width 169 height 30
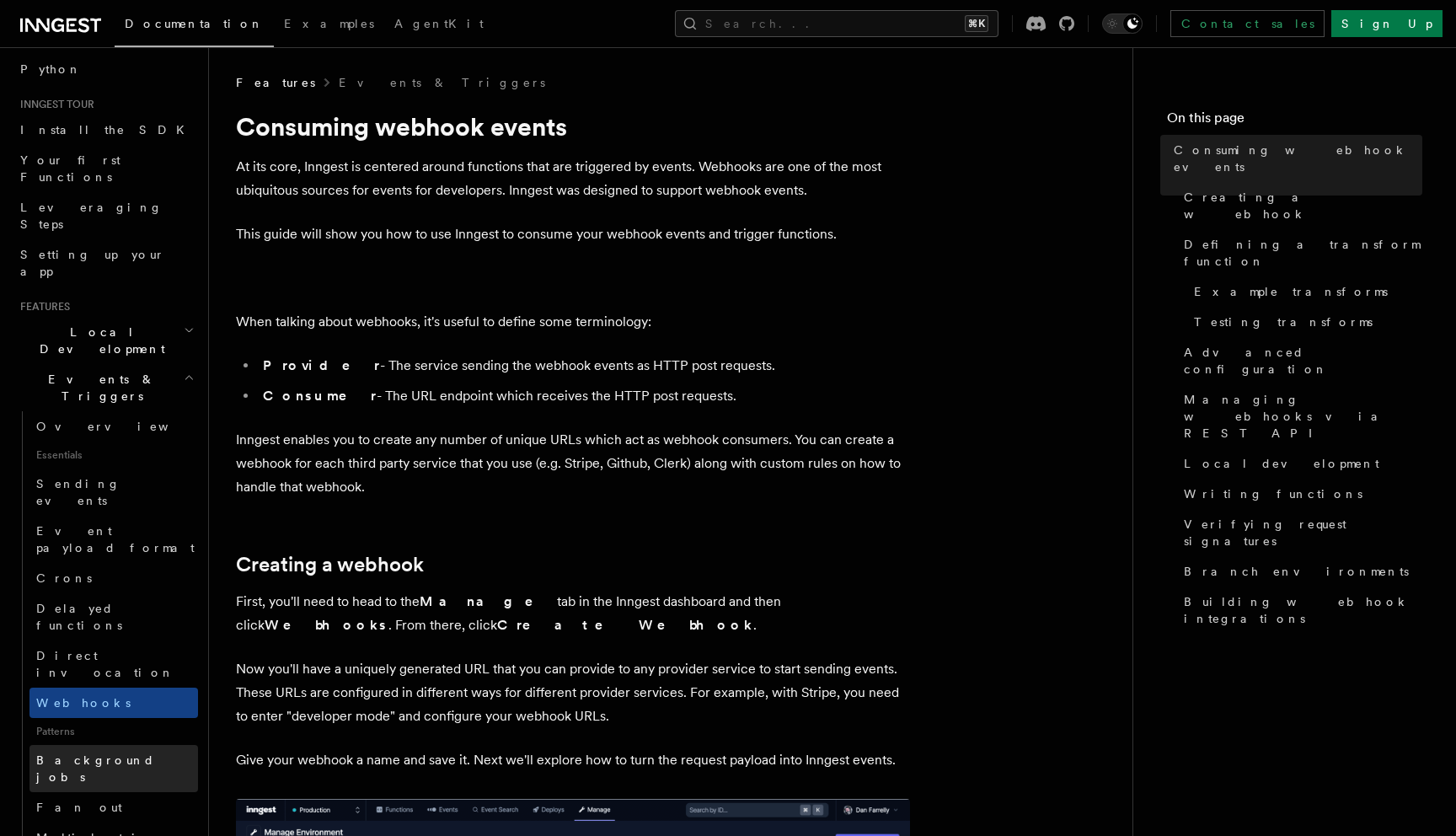
click at [130, 744] on link "Background jobs" at bounding box center [114, 767] width 169 height 47
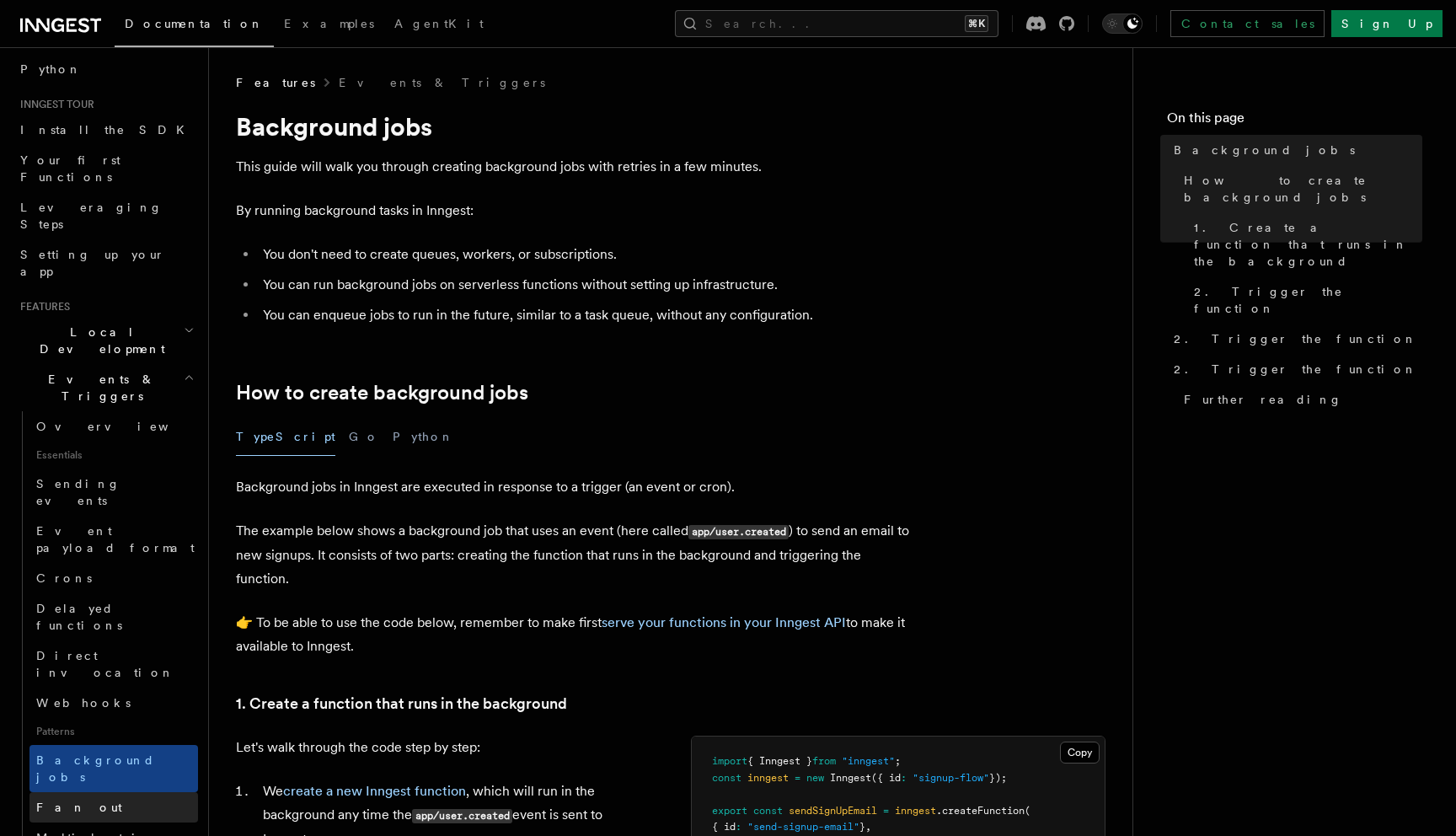
click at [117, 792] on link "Fan out" at bounding box center [114, 807] width 169 height 30
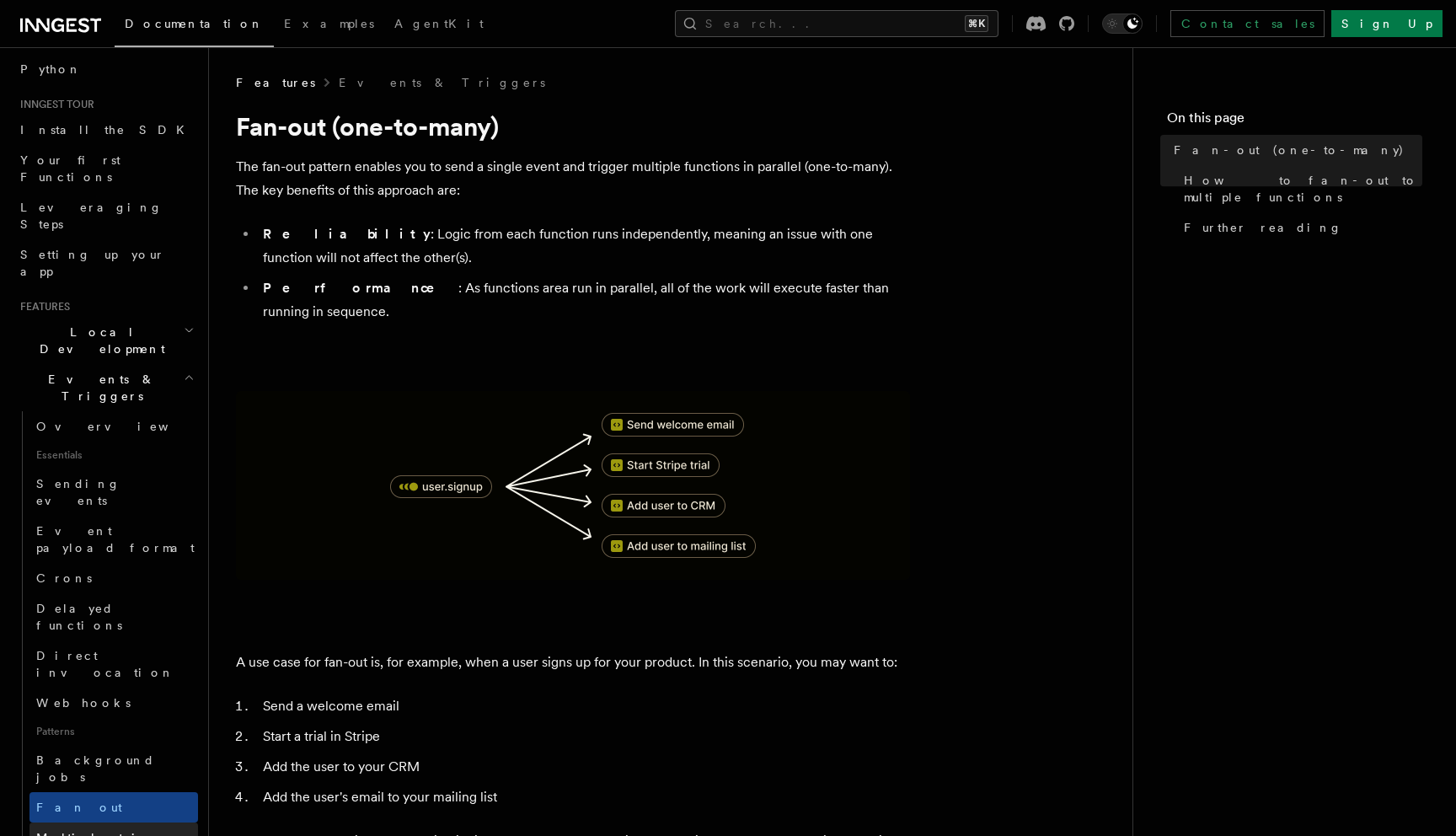
click at [121, 830] on span "Multiple triggers & wildcards" at bounding box center [116, 845] width 160 height 30
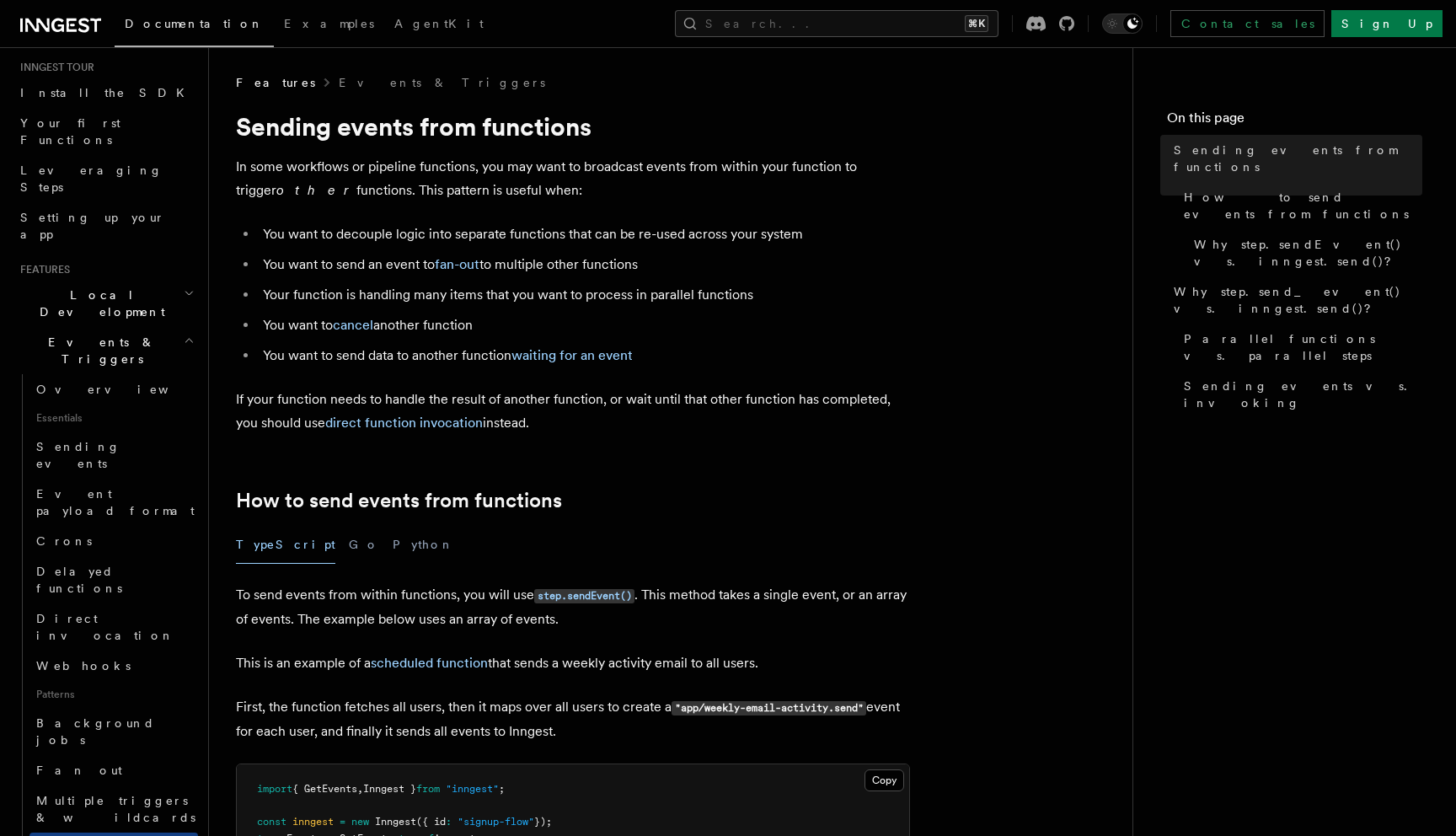
scroll to position [179, 0]
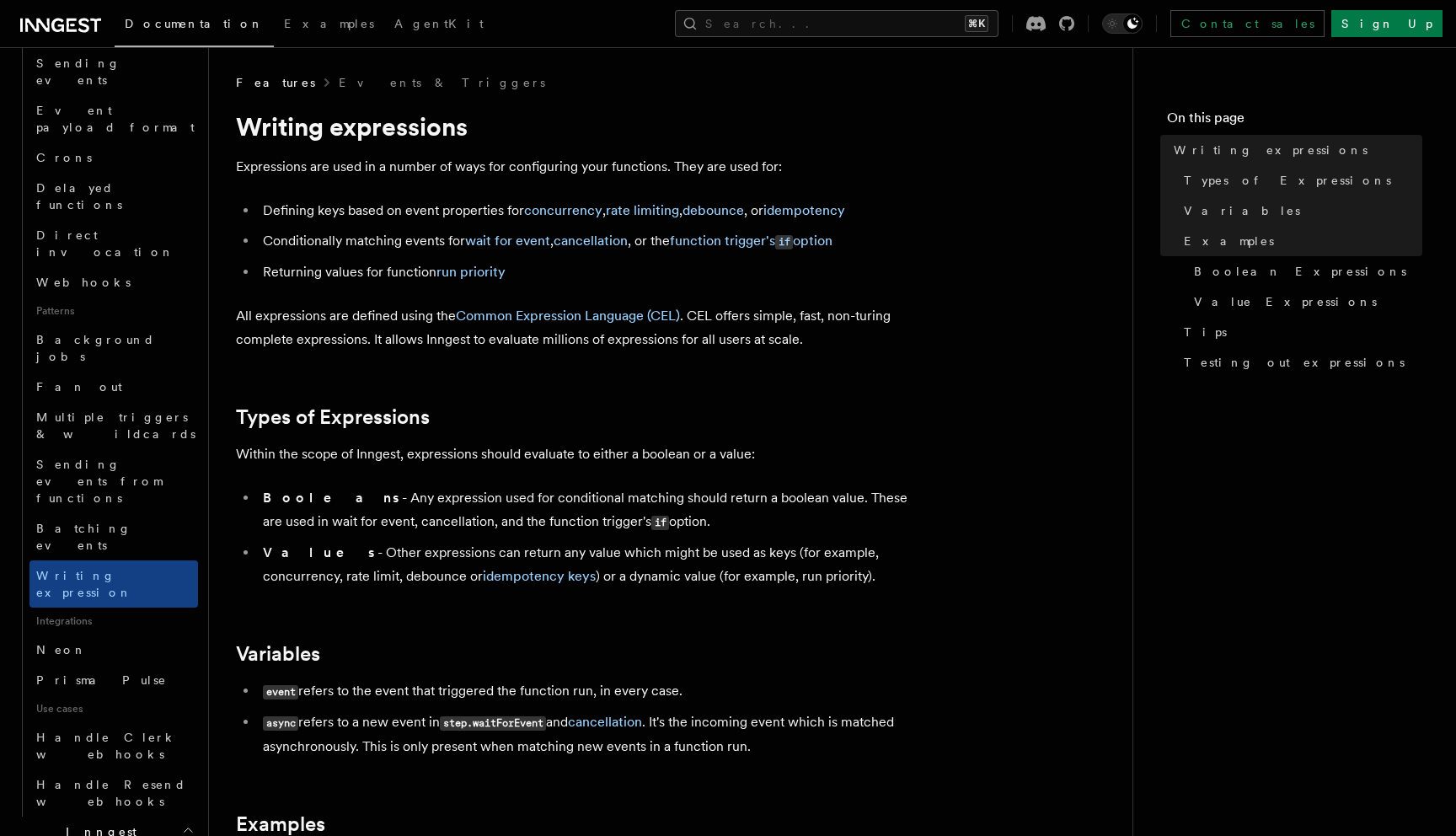
scroll to position [550, 0]
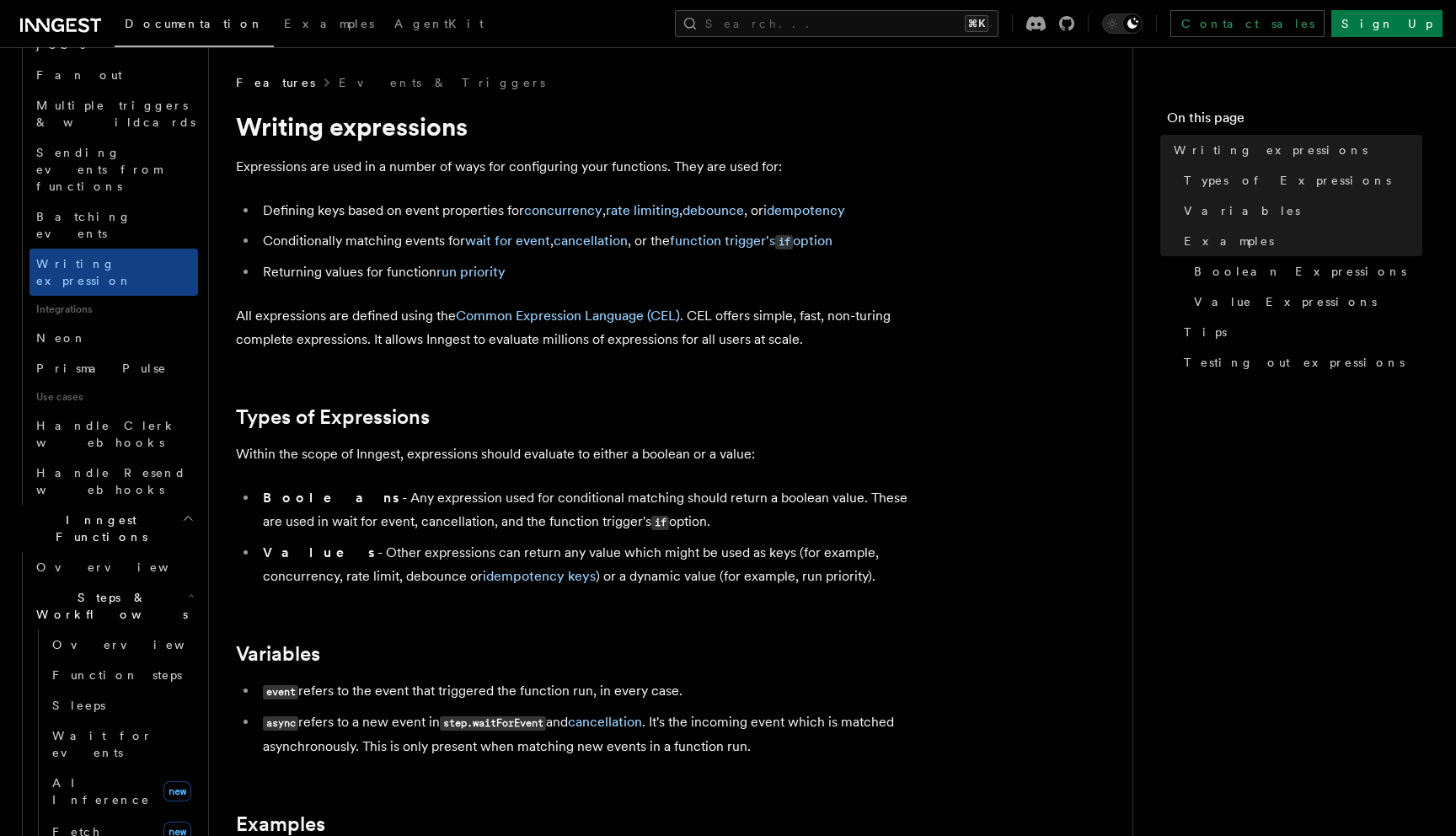
scroll to position [862, 0]
click at [96, 813] on link "Fetch new" at bounding box center [122, 830] width 152 height 34
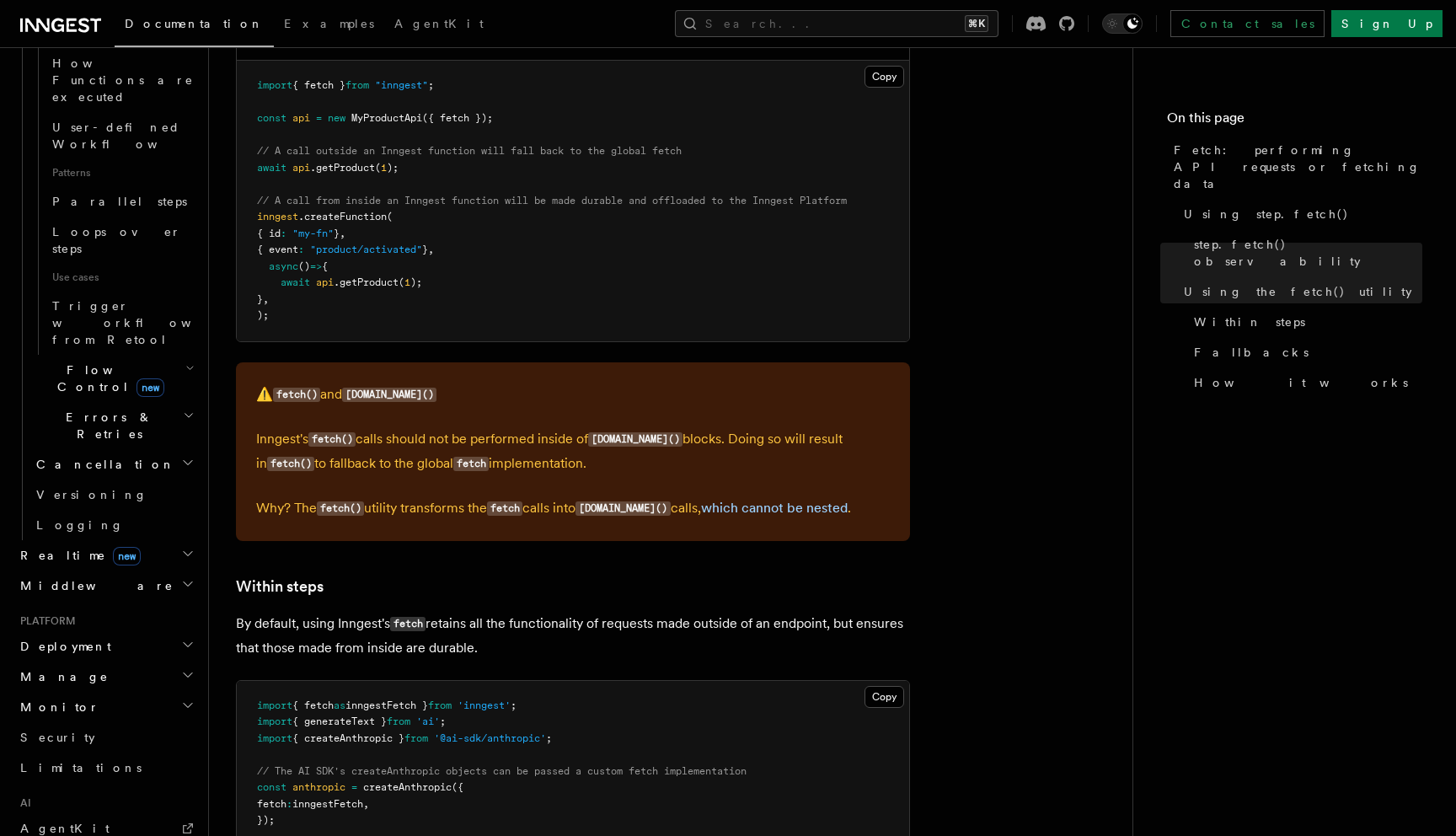
scroll to position [2067, 0]
